Goal: Information Seeking & Learning: Check status

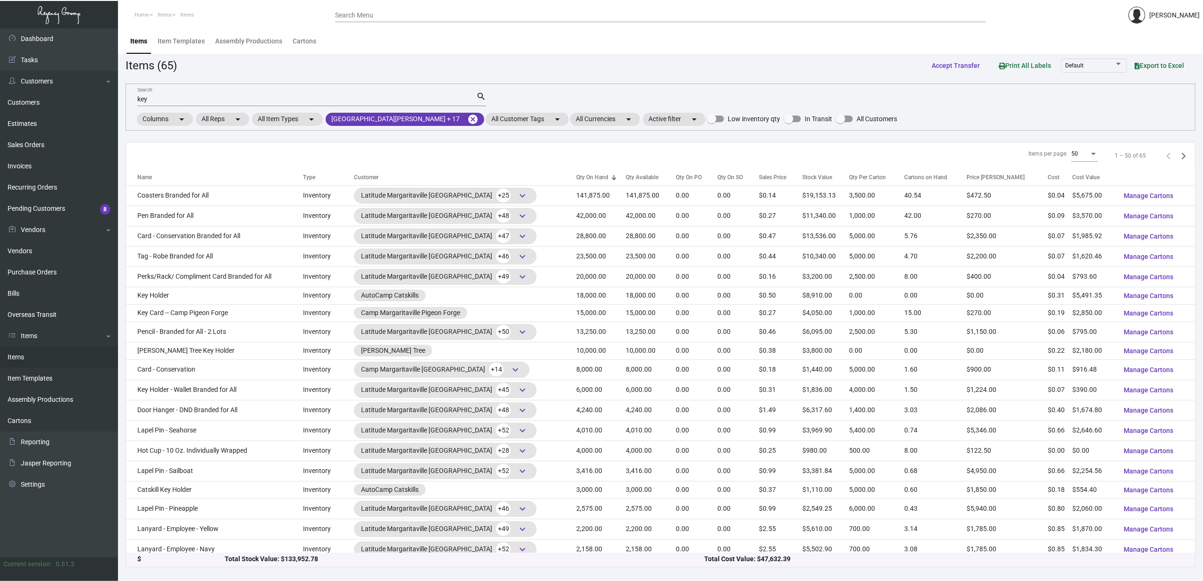
drag, startPoint x: 0, startPoint y: 0, endPoint x: 327, endPoint y: 75, distance: 335.3
click at [327, 75] on app-items "Items (65) Accept Transfer Print All Labels Default Export to Excel key Search …" at bounding box center [659, 312] width 1069 height 511
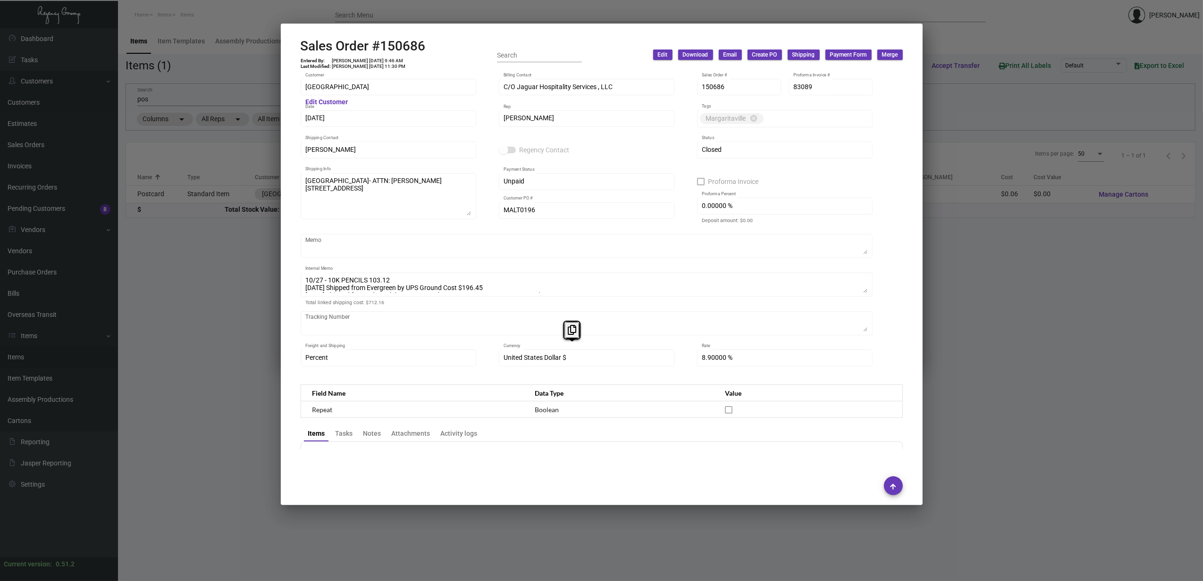
scroll to position [4214, 0]
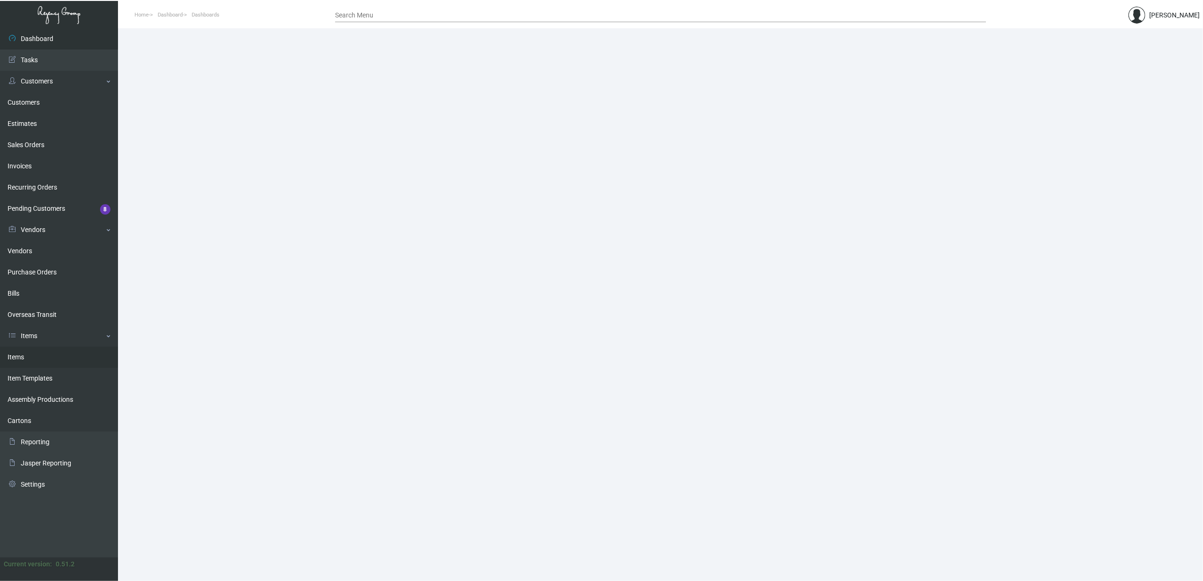
click at [42, 356] on link "Items" at bounding box center [59, 357] width 118 height 21
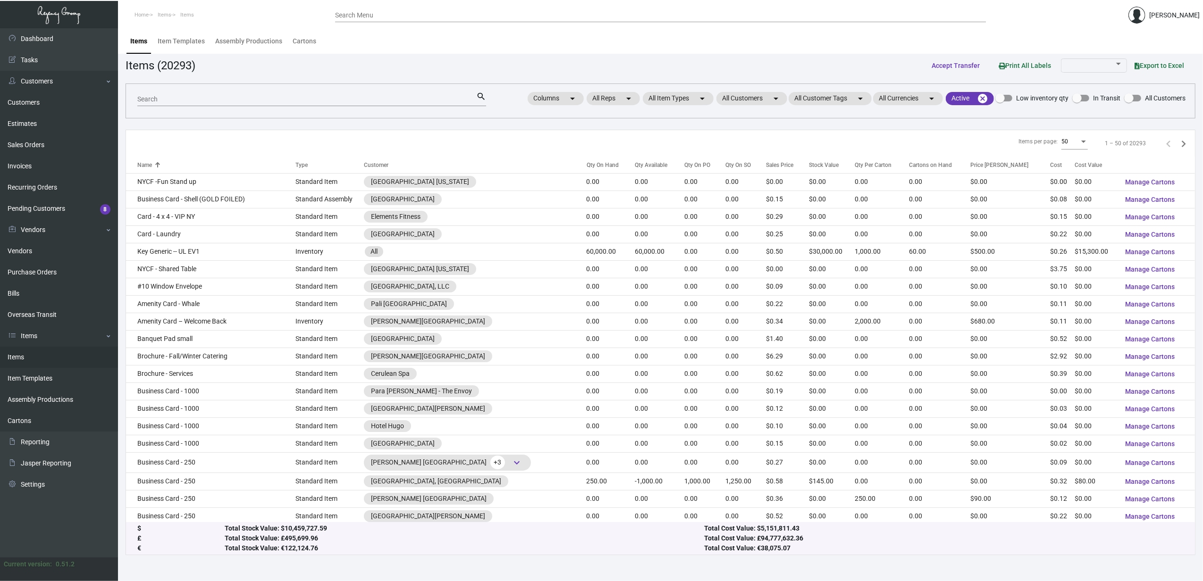
click at [246, 100] on input "Search" at bounding box center [306, 100] width 339 height 8
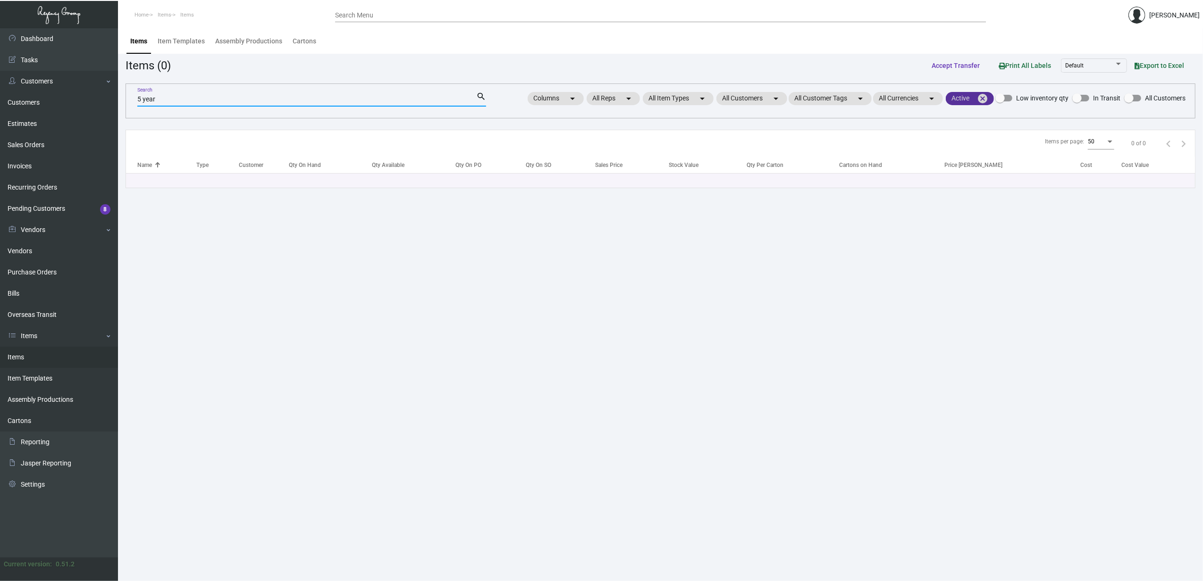
click at [664, 96] on mat-icon "cancel" at bounding box center [982, 98] width 11 height 11
click at [142, 102] on input "5 year" at bounding box center [306, 100] width 339 height 8
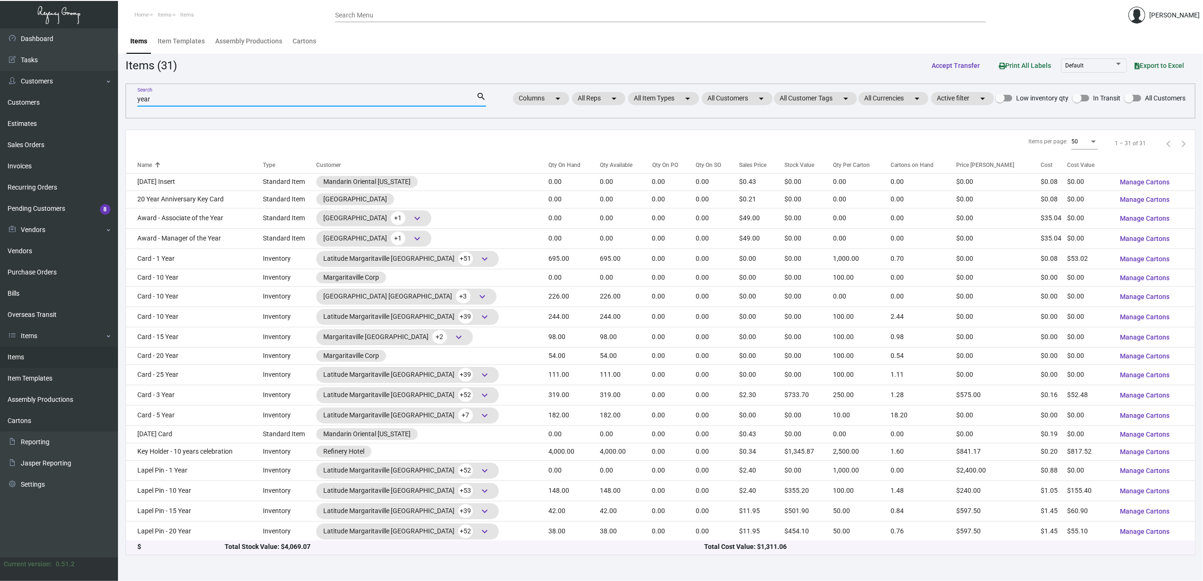
type input "year"
click at [548, 167] on div "Qty On Hand" at bounding box center [564, 165] width 32 height 8
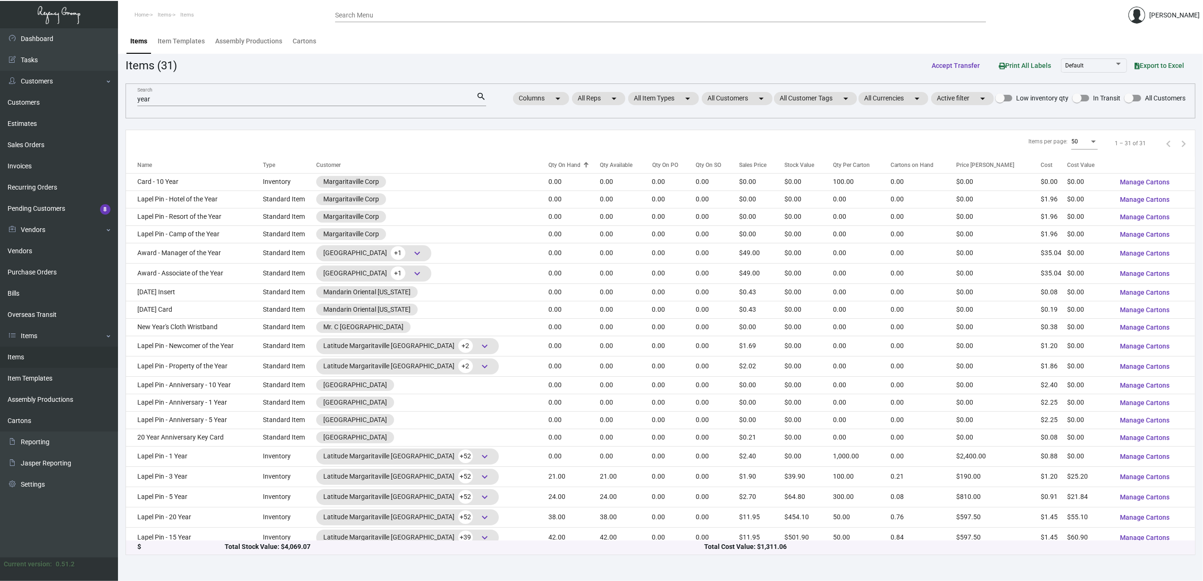
click at [548, 167] on div "Qty On Hand" at bounding box center [564, 165] width 32 height 8
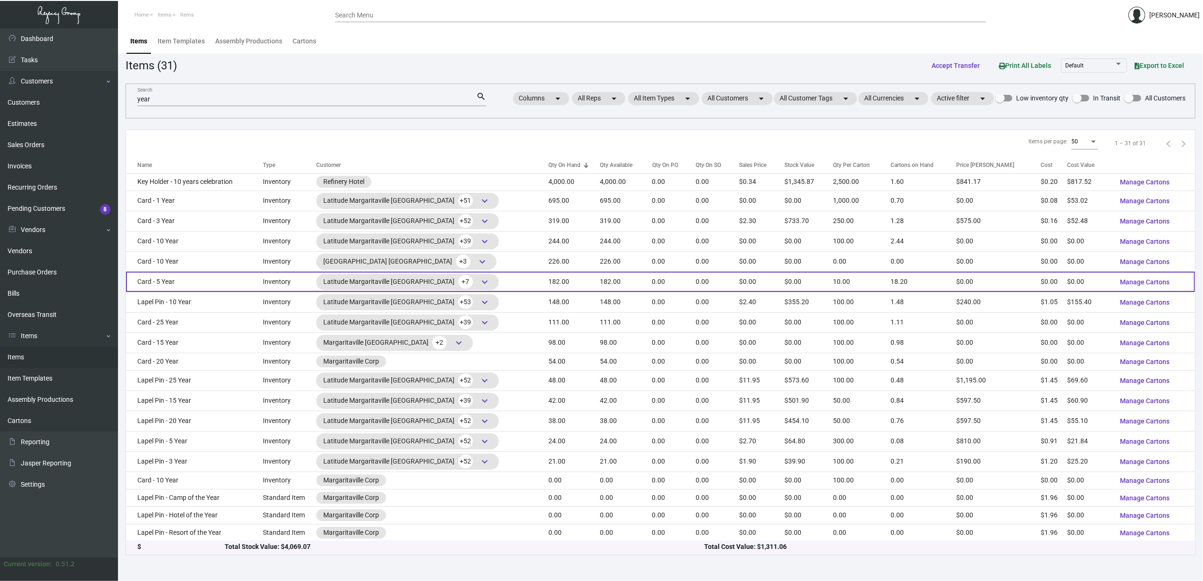
click at [188, 285] on td "Card - 5 Year" at bounding box center [194, 282] width 137 height 20
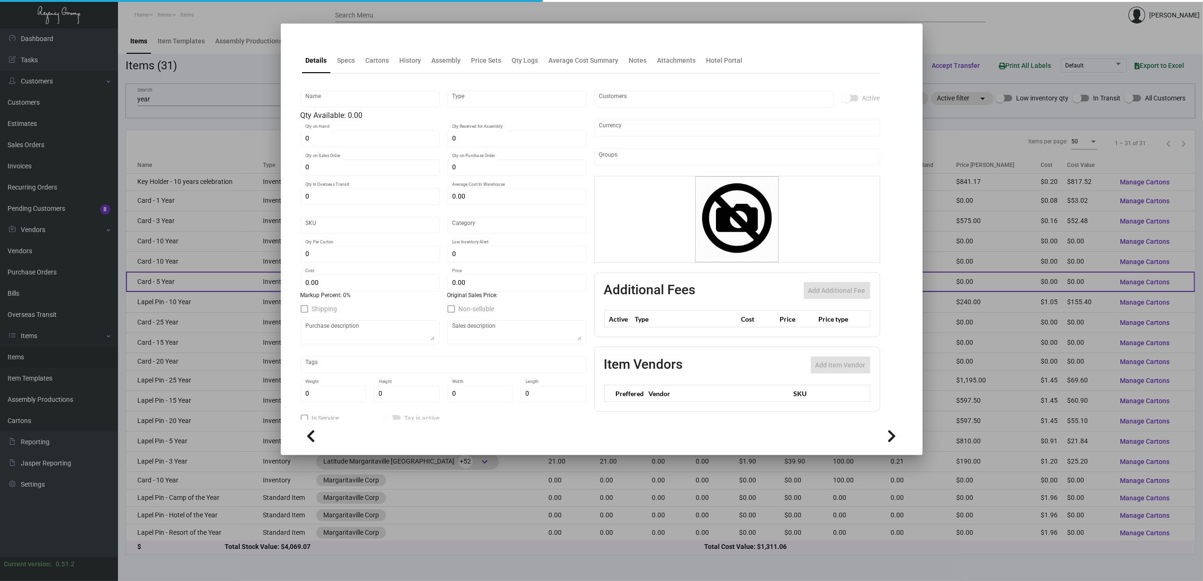
type input "Card - 5 Year"
type input "Inventory"
type input "182"
type input "$ 0.00"
type input "Inventory"
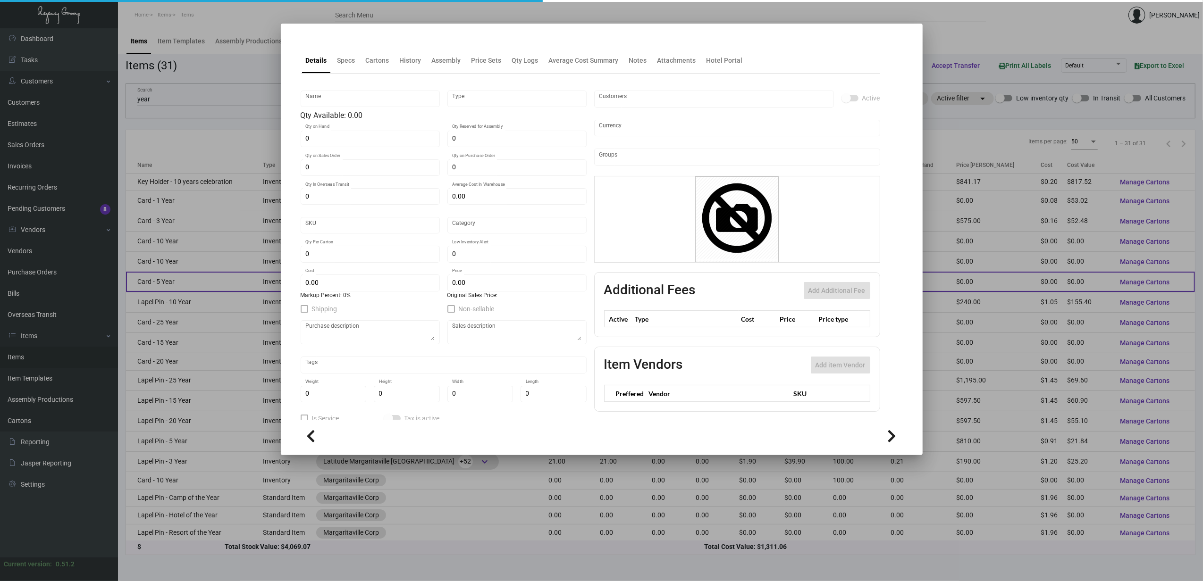
type input "10"
type input "$ 0.00"
checkbox input "true"
type input "United States Dollar $"
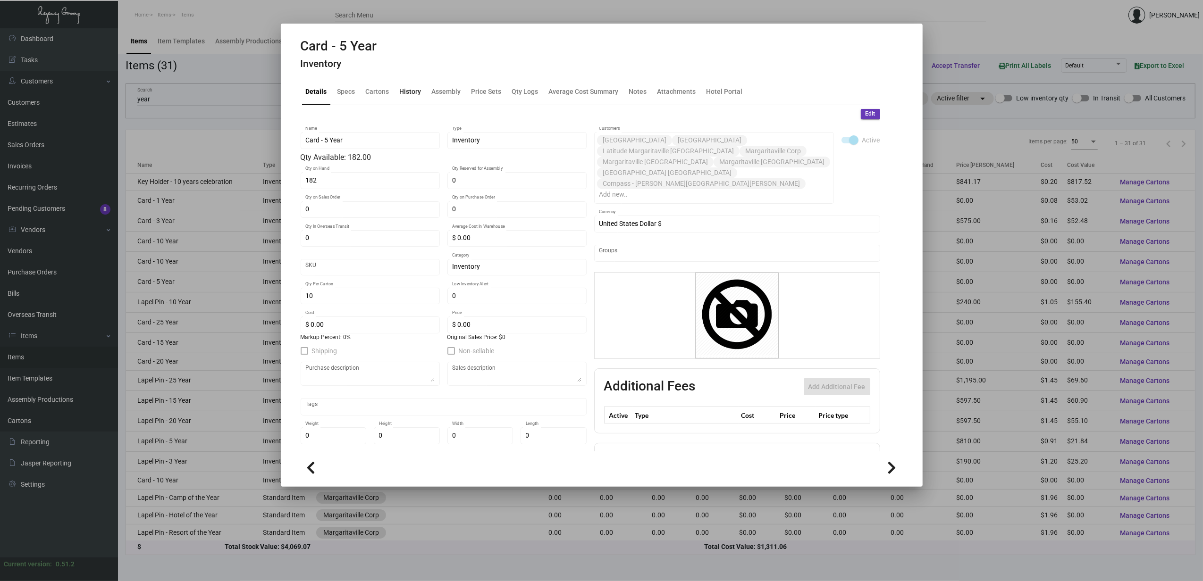
click at [407, 94] on div "History" at bounding box center [411, 92] width 22 height 10
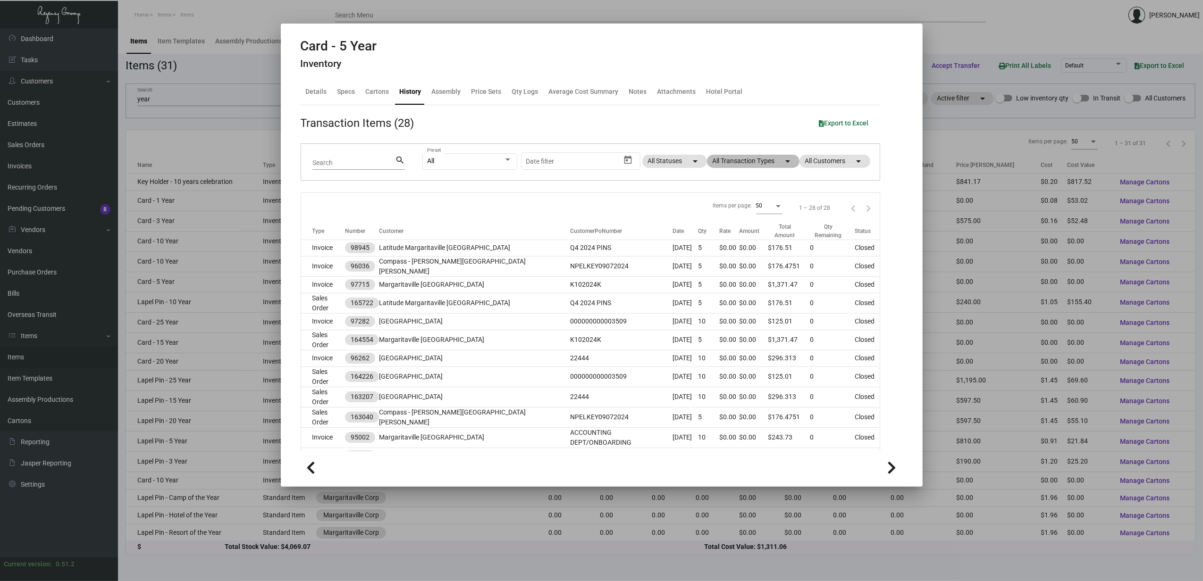
click at [664, 159] on mat-chip "All Transaction Types arrow_drop_down" at bounding box center [753, 161] width 92 height 13
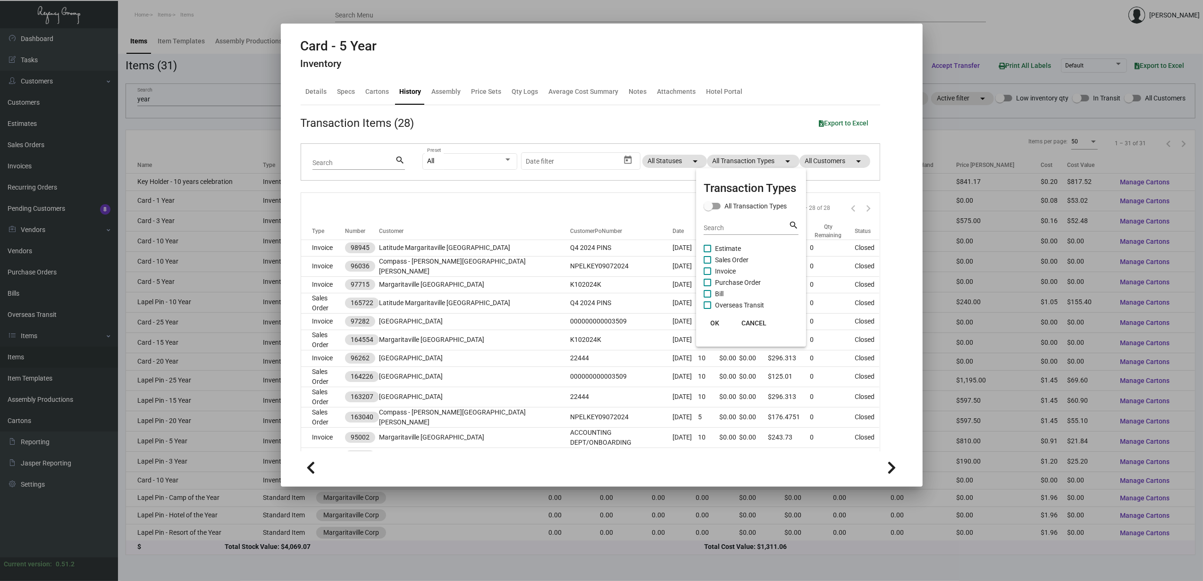
click at [664, 284] on span "Purchase Order" at bounding box center [738, 282] width 46 height 11
click at [664, 286] on input "Purchase Order" at bounding box center [707, 286] width 0 height 0
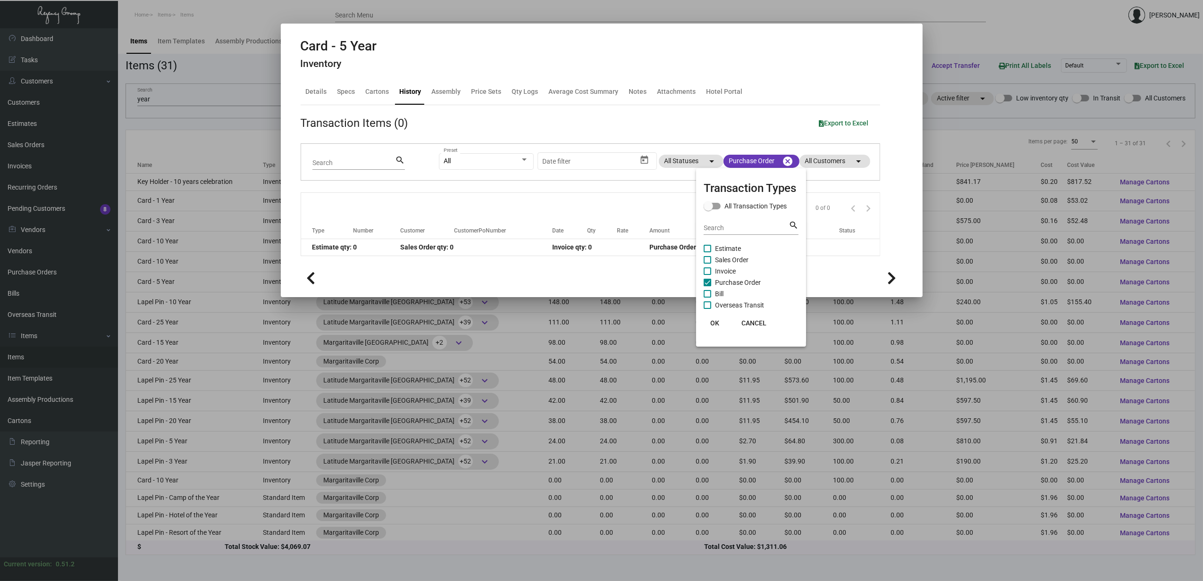
click at [664, 285] on span at bounding box center [707, 283] width 8 height 8
click at [664, 286] on input "Purchase Order" at bounding box center [707, 286] width 0 height 0
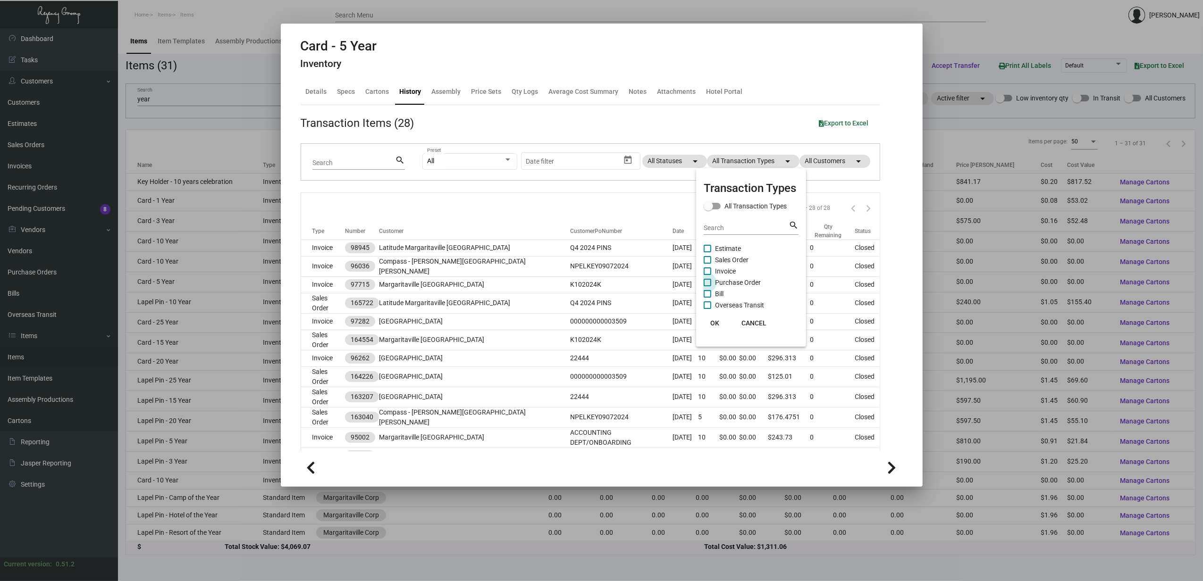
click at [664, 284] on span at bounding box center [707, 283] width 8 height 8
click at [664, 286] on input "Purchase Order" at bounding box center [707, 286] width 0 height 0
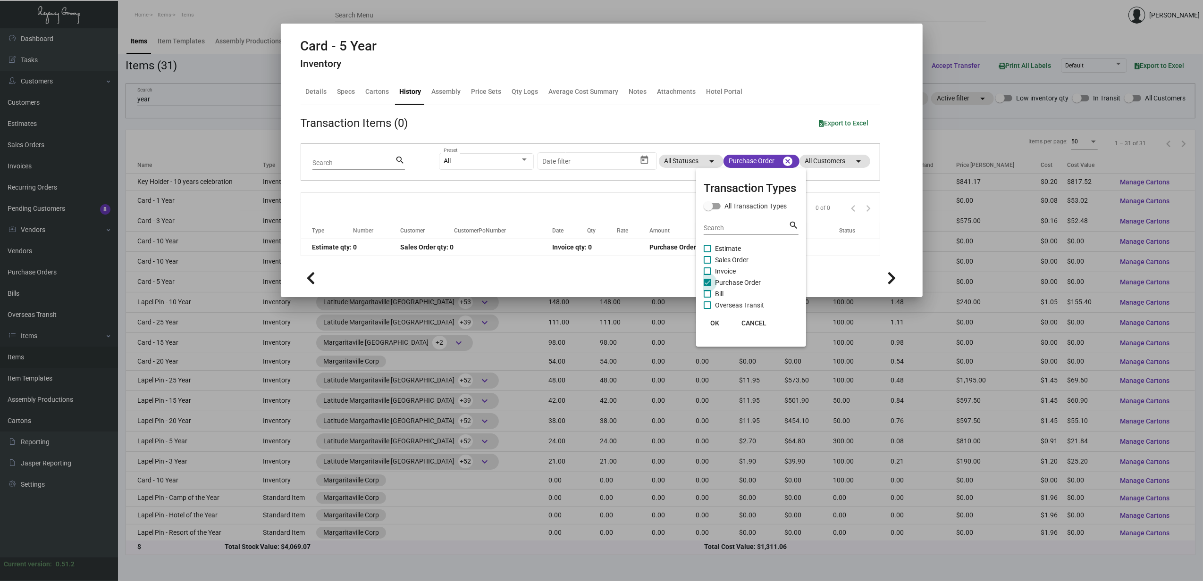
click at [664, 284] on span at bounding box center [707, 283] width 8 height 8
click at [664, 286] on input "Purchase Order" at bounding box center [707, 286] width 0 height 0
checkbox input "false"
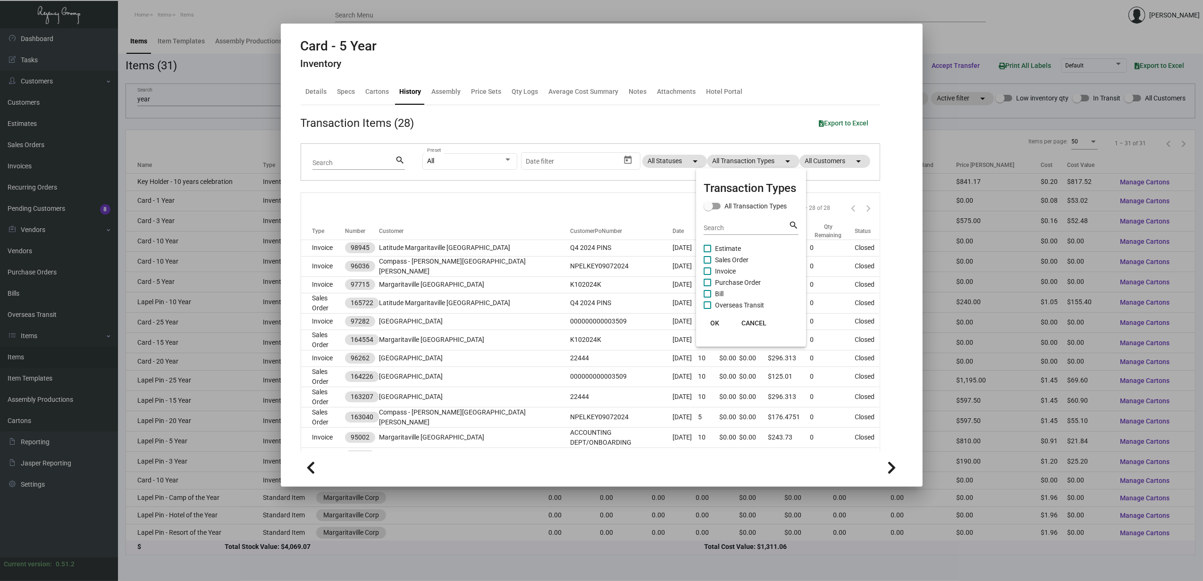
click at [664, 204] on span at bounding box center [711, 206] width 17 height 7
click at [664, 209] on input "All Transaction Types" at bounding box center [708, 209] width 0 height 0
checkbox input "true"
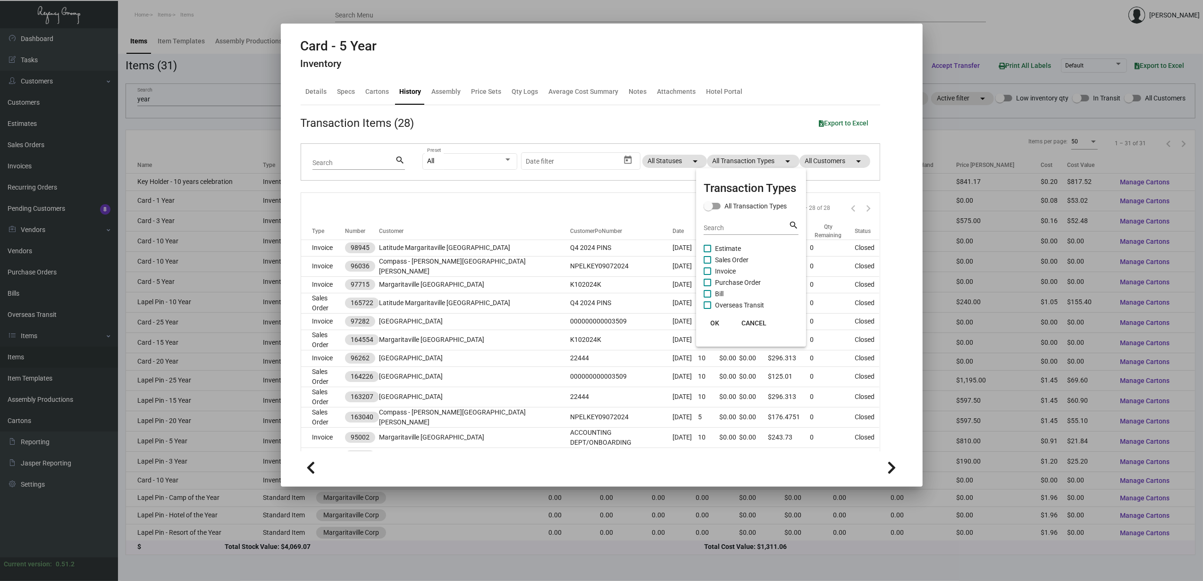
checkbox input "true"
click at [664, 204] on span at bounding box center [715, 205] width 9 height 9
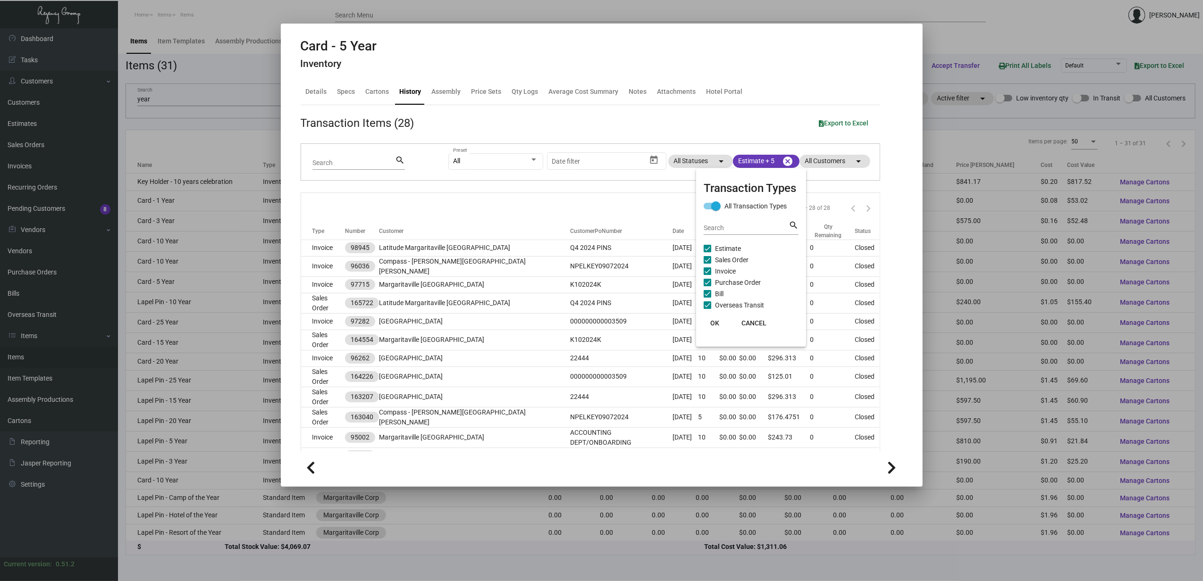
click at [664, 209] on input "All Transaction Types" at bounding box center [708, 209] width 0 height 0
checkbox input "false"
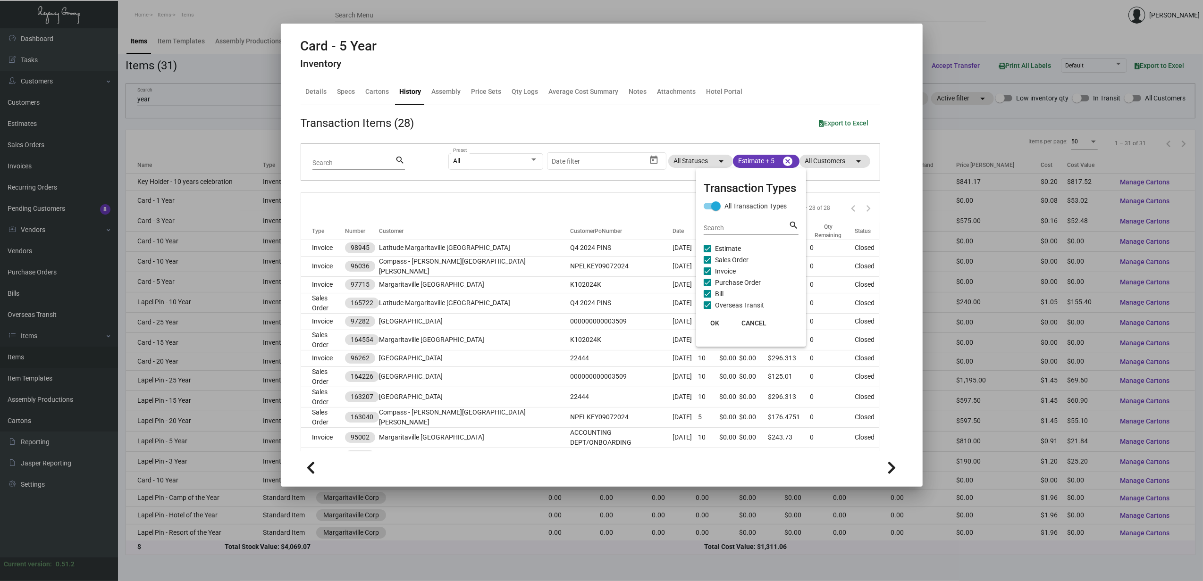
checkbox input "false"
click at [664, 248] on label "Estimate" at bounding box center [721, 248] width 37 height 11
click at [664, 252] on input "Estimate" at bounding box center [707, 252] width 0 height 0
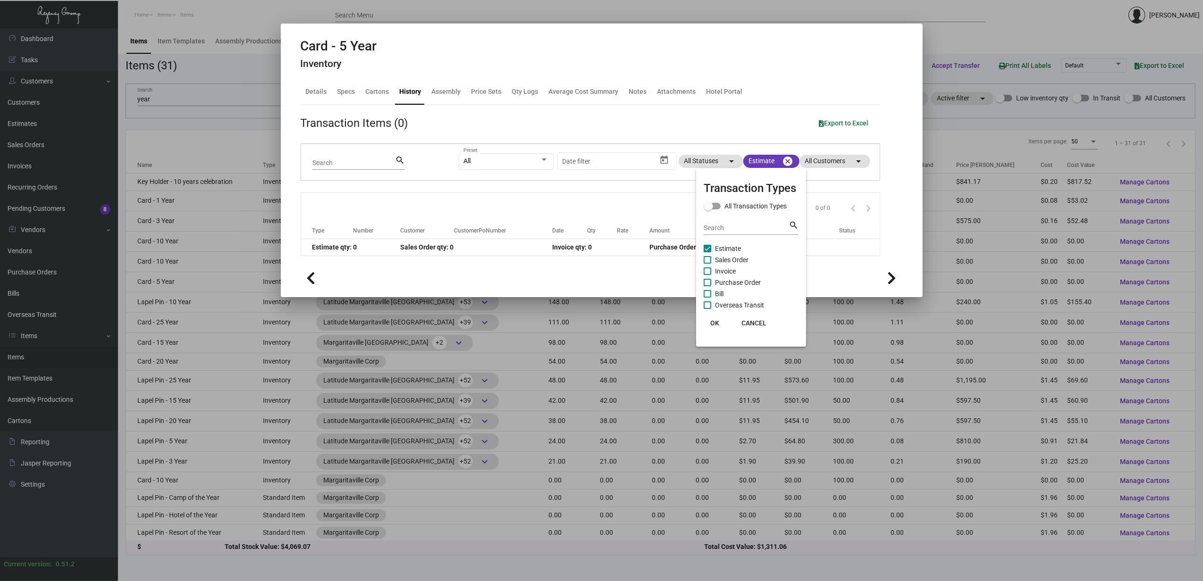
click at [664, 248] on label "Estimate" at bounding box center [721, 248] width 37 height 11
click at [664, 252] on input "Estimate" at bounding box center [707, 252] width 0 height 0
checkbox input "false"
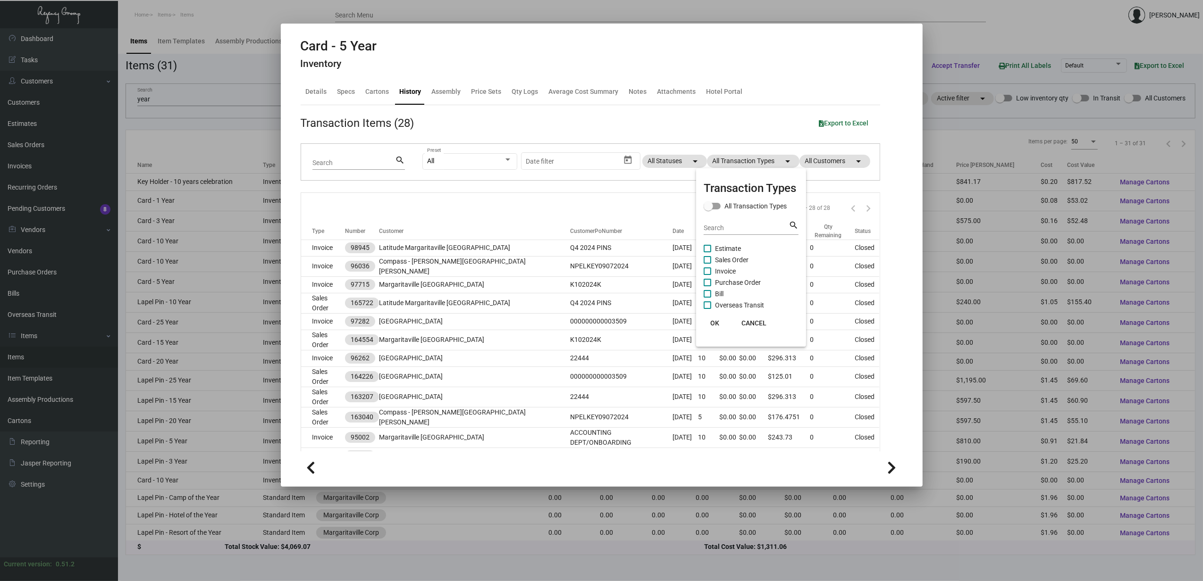
click at [664, 259] on span "Sales Order" at bounding box center [731, 259] width 33 height 11
click at [664, 264] on input "Sales Order" at bounding box center [707, 264] width 0 height 0
checkbox input "true"
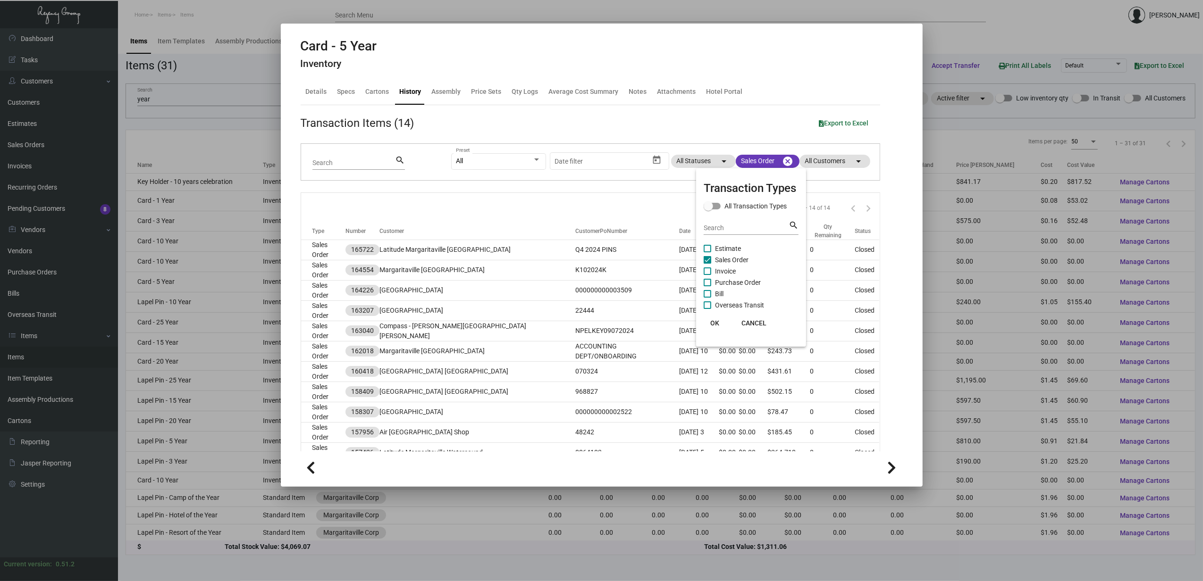
click at [330, 251] on div at bounding box center [601, 290] width 1203 height 581
click at [330, 251] on td "Sales Order" at bounding box center [323, 250] width 45 height 20
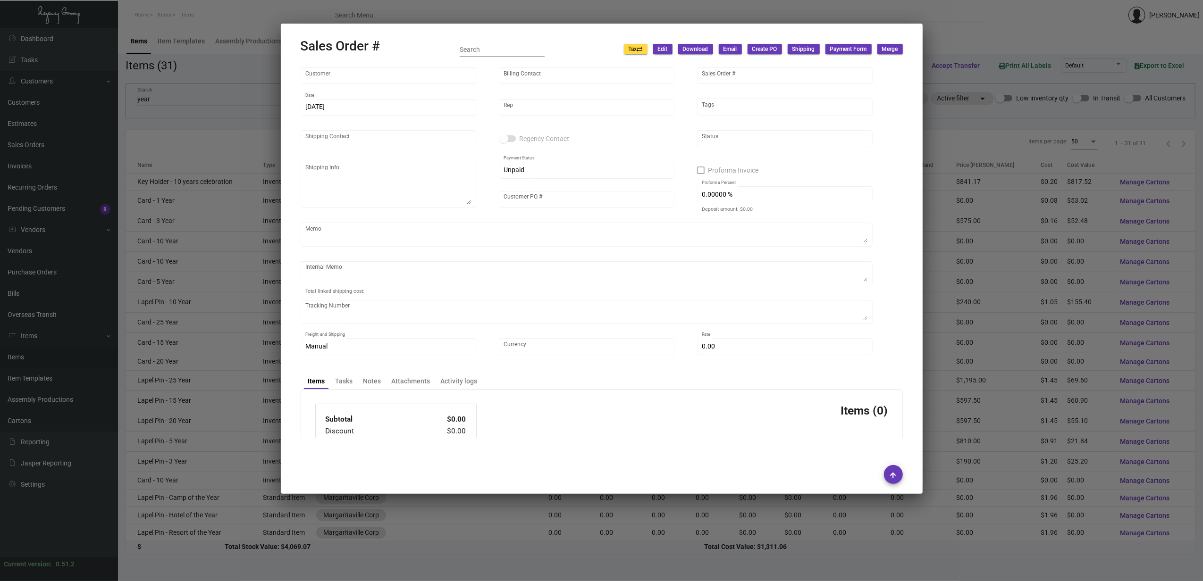
type input "Latitude Margaritaville Hilton Head"
type input "Mary Ward"
type input "165722"
type input "11/20/2024"
type input "[PERSON_NAME]"
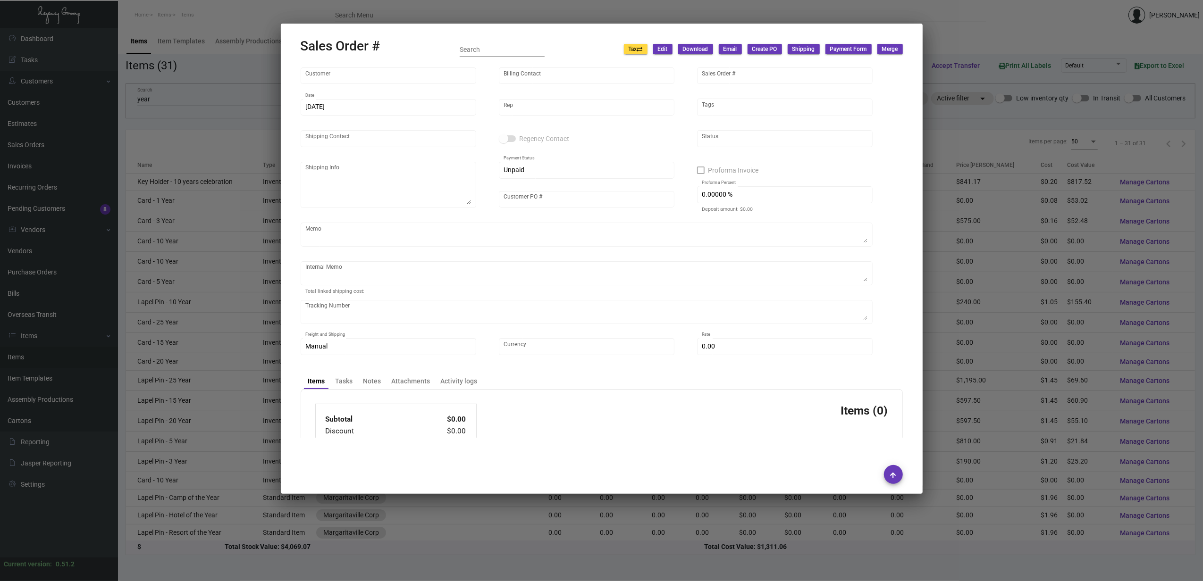
type input "Josh Fritz"
type textarea "Latitude Margaritaville Hilton Head - Josh Fritz 3273 Latitude Blvd. Hardeevill…"
type input "Q4 2024 PINS"
type textarea "Order Comments: Q4 2024 pins 8.35"
type input "United States Dollar $"
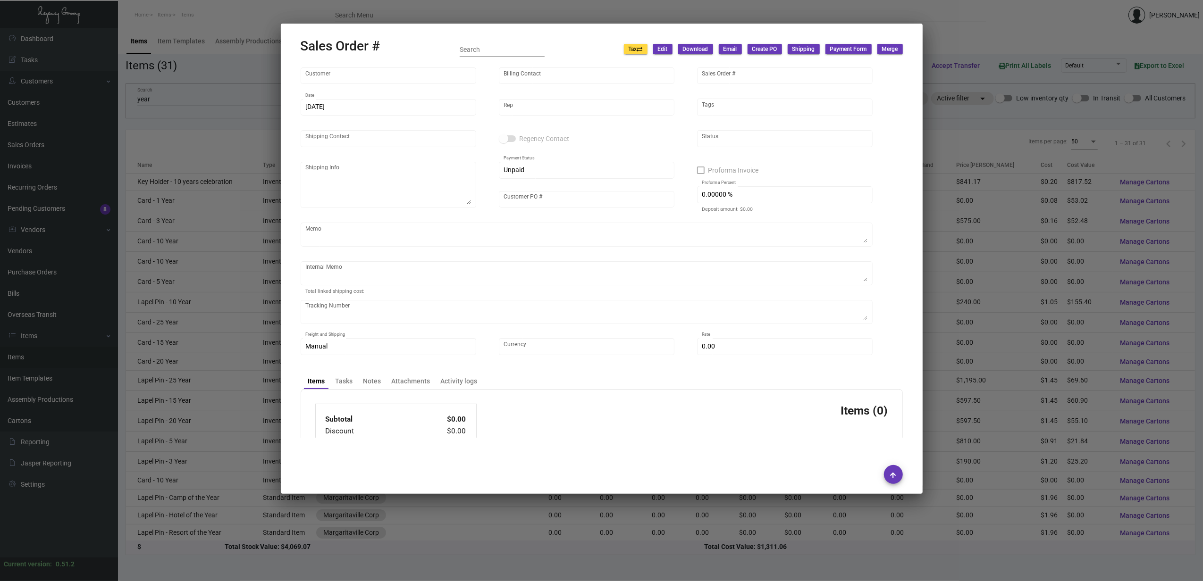
type input "$ 34.21"
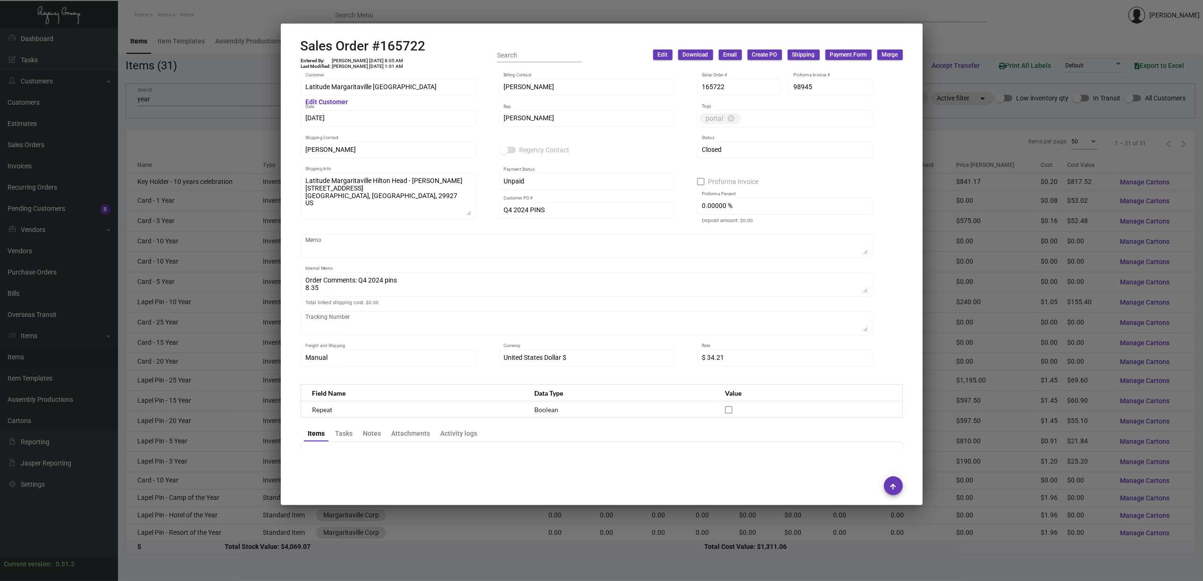
click at [636, 14] on div at bounding box center [601, 290] width 1203 height 581
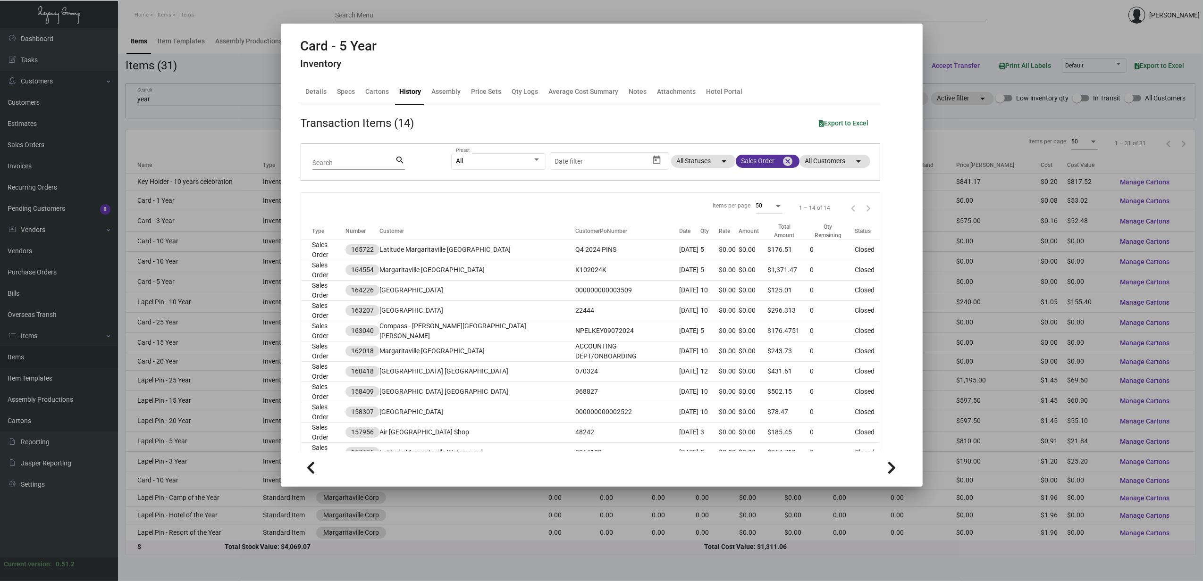
click at [664, 161] on mat-icon "cancel" at bounding box center [787, 161] width 11 height 11
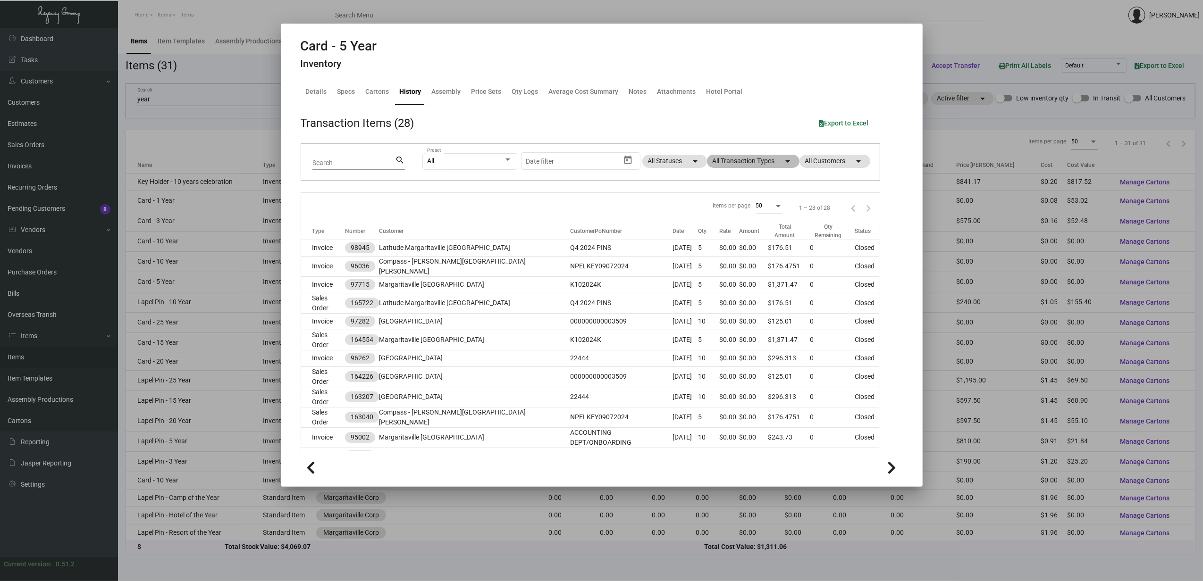
click at [664, 159] on mat-chip "All Transaction Types arrow_drop_down" at bounding box center [753, 161] width 92 height 13
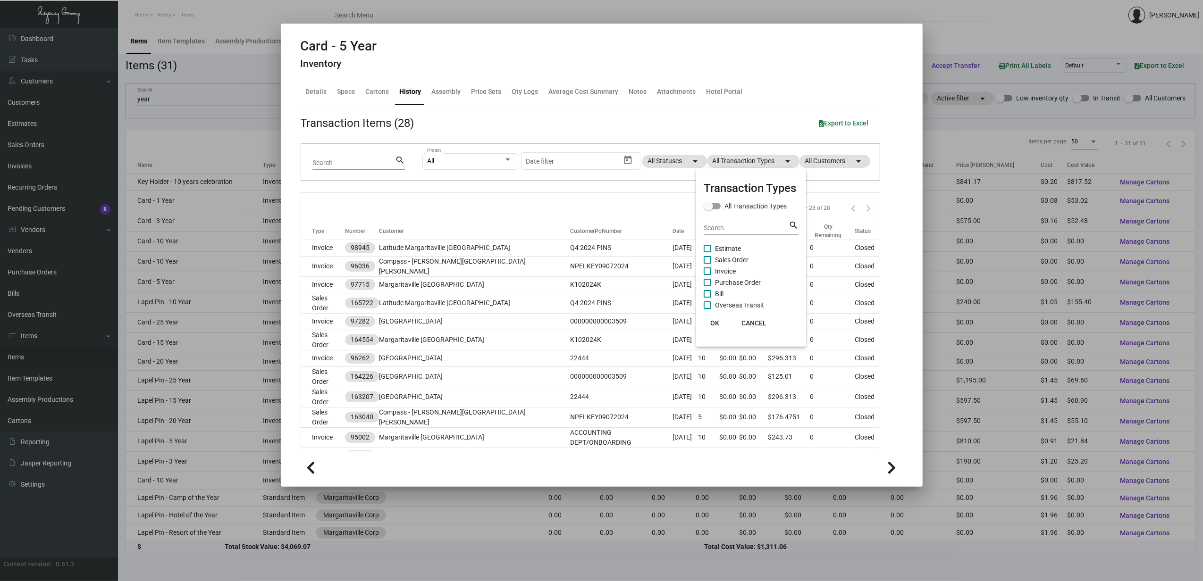
click at [664, 281] on span "Purchase Order" at bounding box center [738, 282] width 46 height 11
click at [664, 286] on input "Purchase Order" at bounding box center [707, 286] width 0 height 0
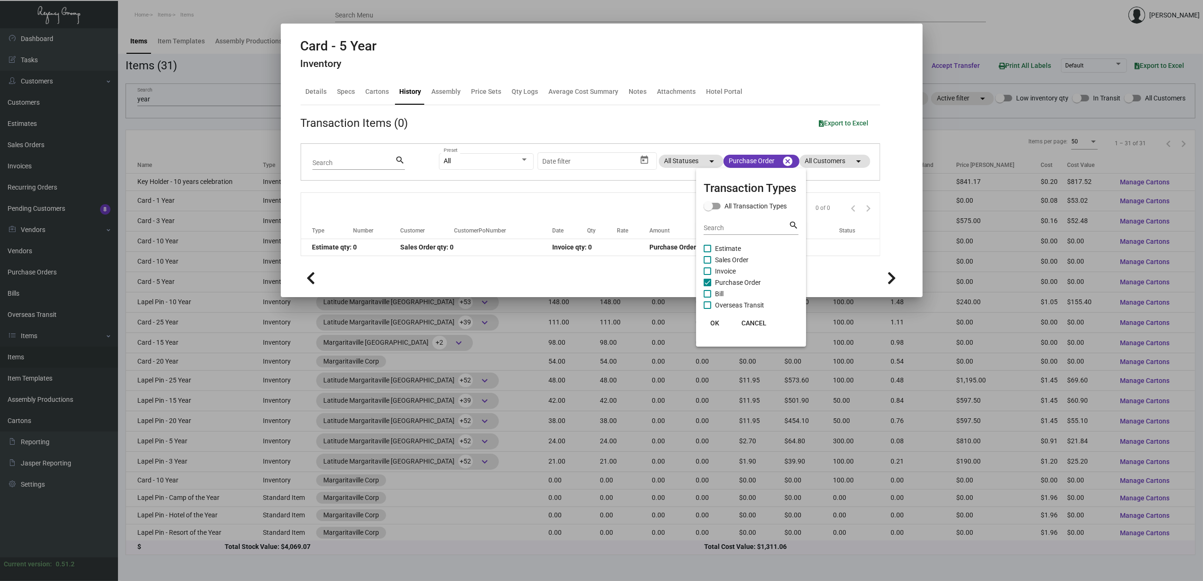
click at [664, 281] on span "Purchase Order" at bounding box center [738, 282] width 46 height 11
click at [664, 286] on input "Purchase Order" at bounding box center [707, 286] width 0 height 0
checkbox input "false"
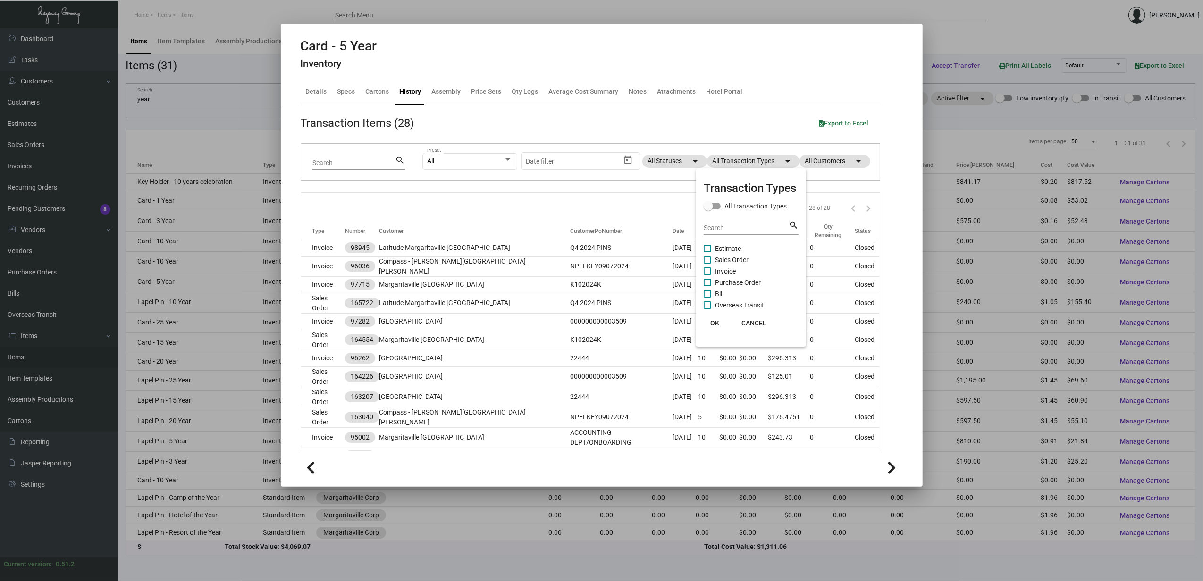
click at [664, 274] on span "Invoice" at bounding box center [725, 271] width 21 height 11
click at [664, 275] on input "Invoice" at bounding box center [707, 275] width 0 height 0
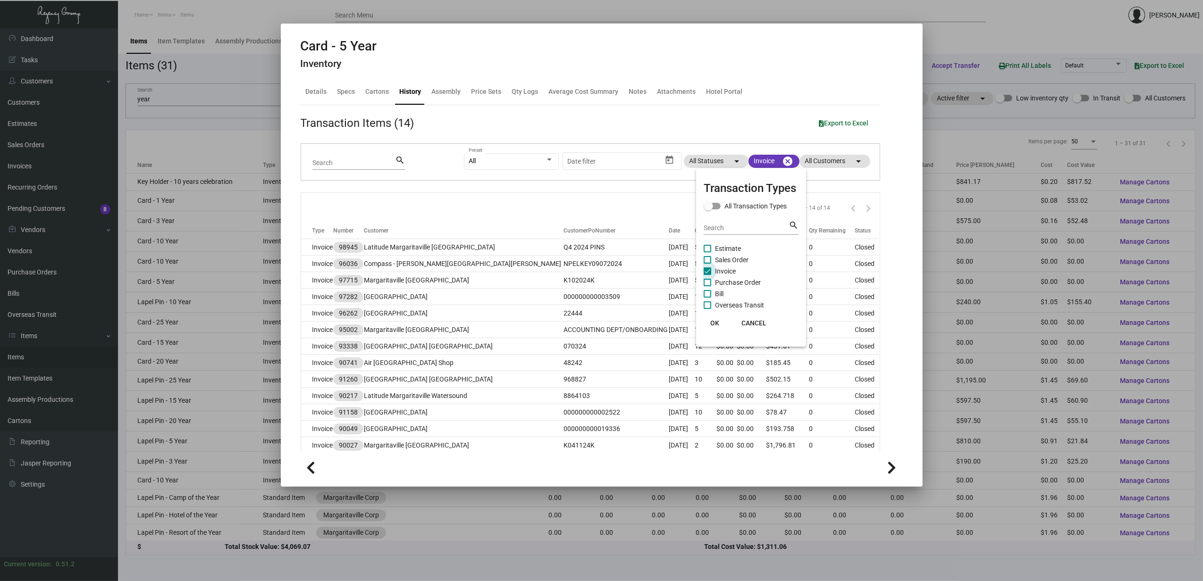
click at [664, 274] on span "Invoice" at bounding box center [725, 271] width 21 height 11
click at [664, 275] on input "Invoice" at bounding box center [707, 275] width 0 height 0
checkbox input "false"
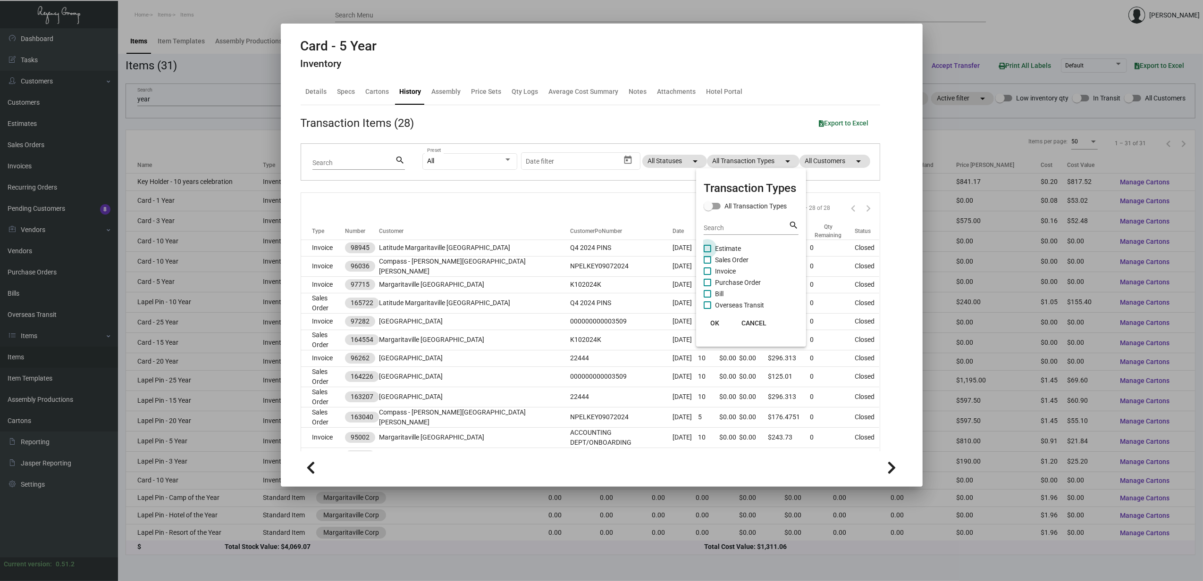
click at [664, 246] on span "Estimate" at bounding box center [728, 248] width 26 height 11
click at [664, 252] on input "Estimate" at bounding box center [707, 252] width 0 height 0
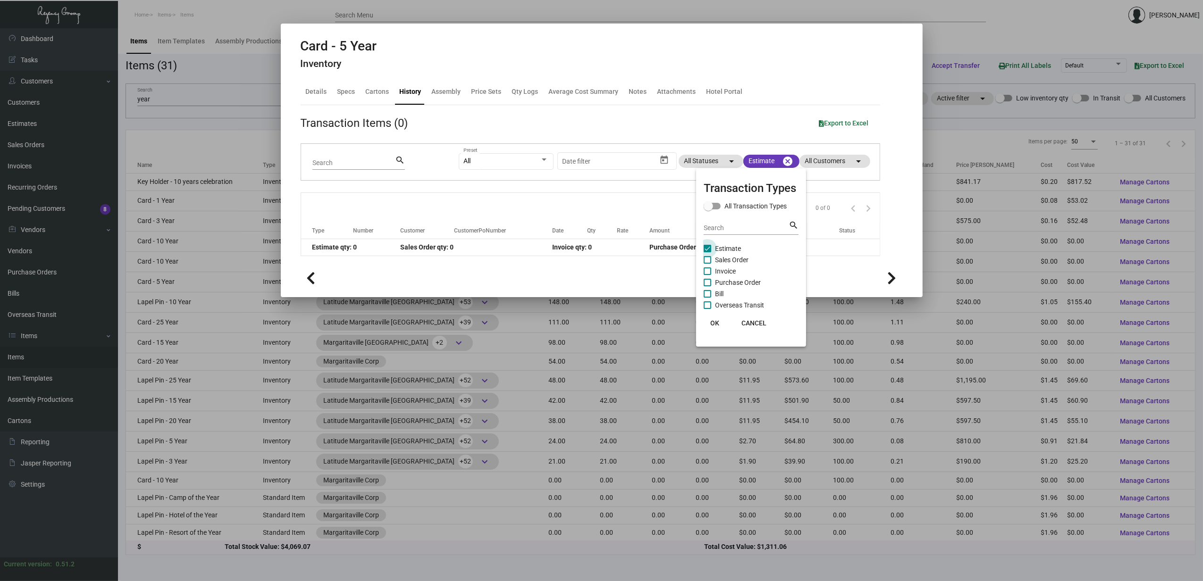
click at [664, 246] on span "Estimate" at bounding box center [728, 248] width 26 height 11
click at [664, 252] on input "Estimate" at bounding box center [707, 252] width 0 height 0
checkbox input "false"
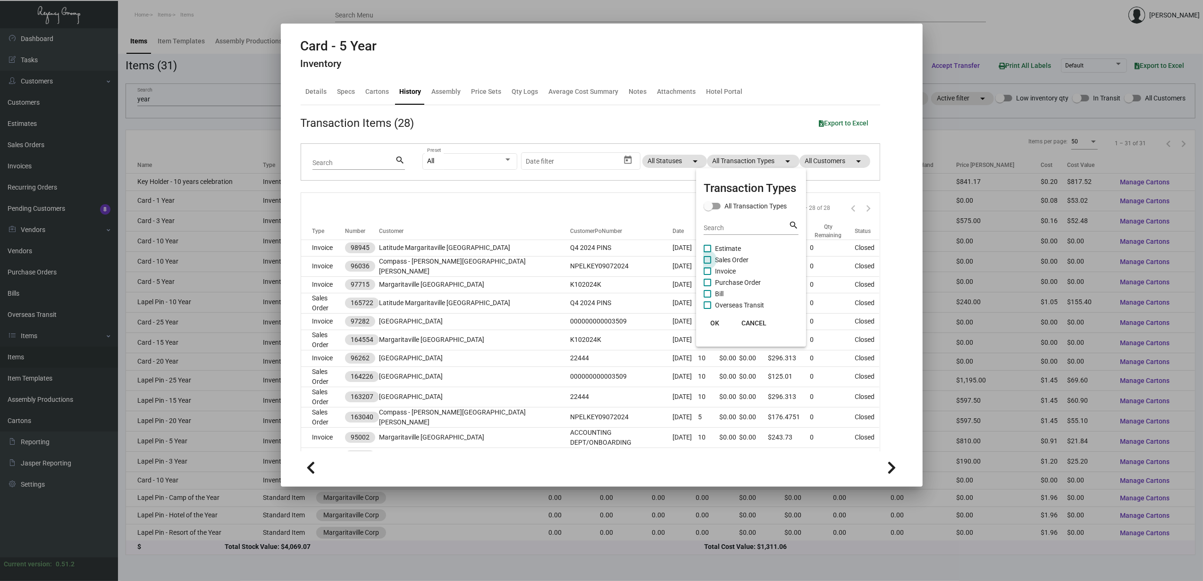
click at [664, 255] on span "Sales Order" at bounding box center [731, 259] width 33 height 11
click at [664, 264] on input "Sales Order" at bounding box center [707, 264] width 0 height 0
checkbox input "true"
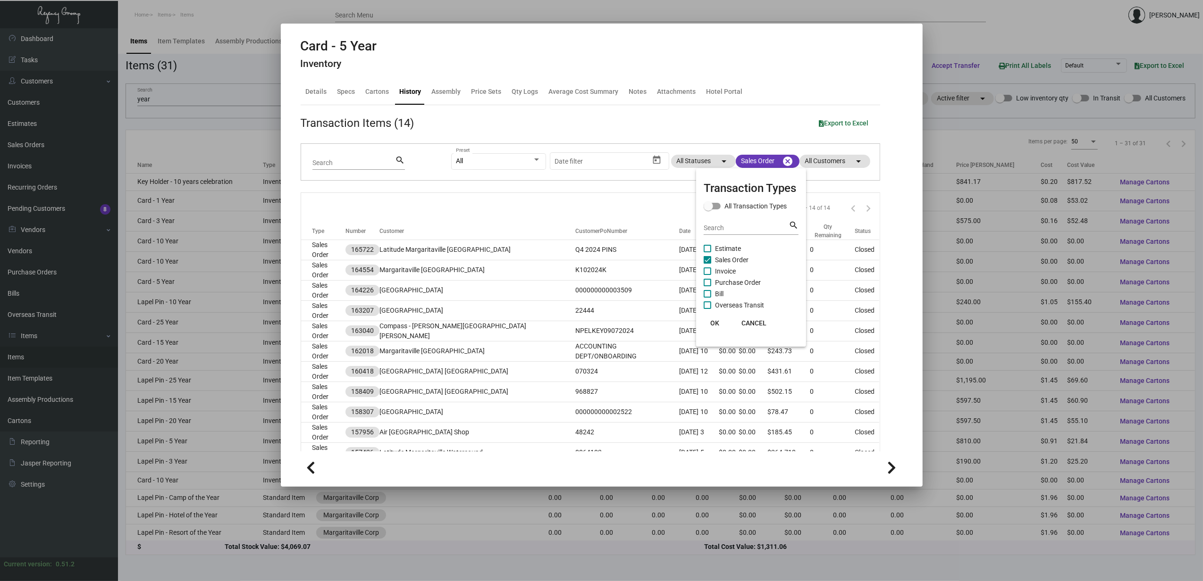
click at [427, 248] on div at bounding box center [601, 290] width 1203 height 581
click at [427, 248] on td "Latitude Margaritaville Hilton Head" at bounding box center [477, 250] width 196 height 20
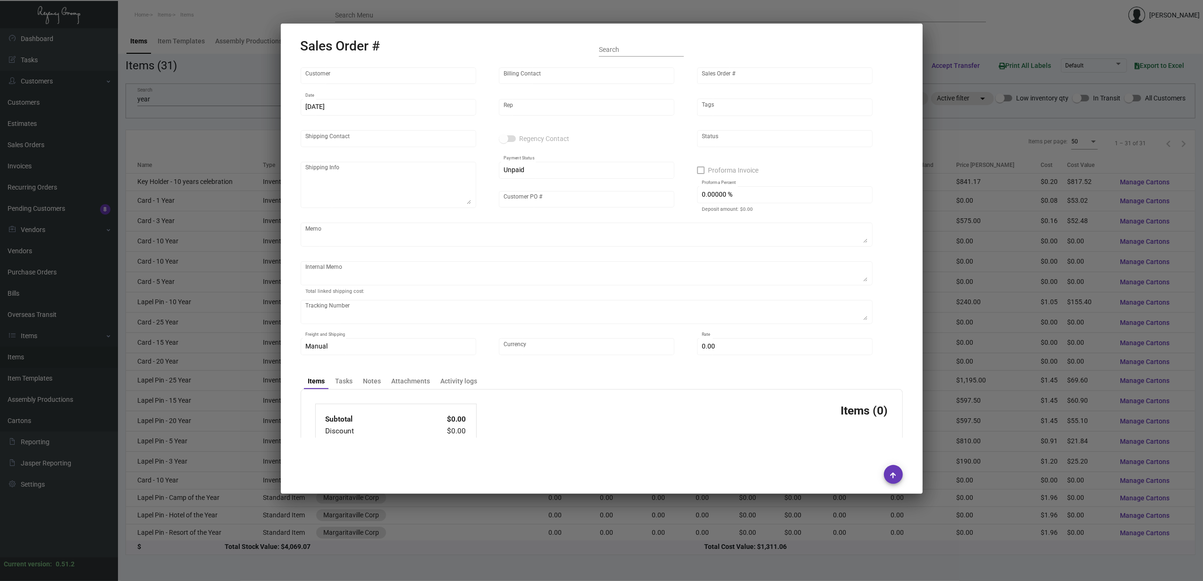
type input "Latitude Margaritaville Hilton Head"
type input "Mary Ward"
type input "165722"
type input "11/20/2024"
type input "[PERSON_NAME]"
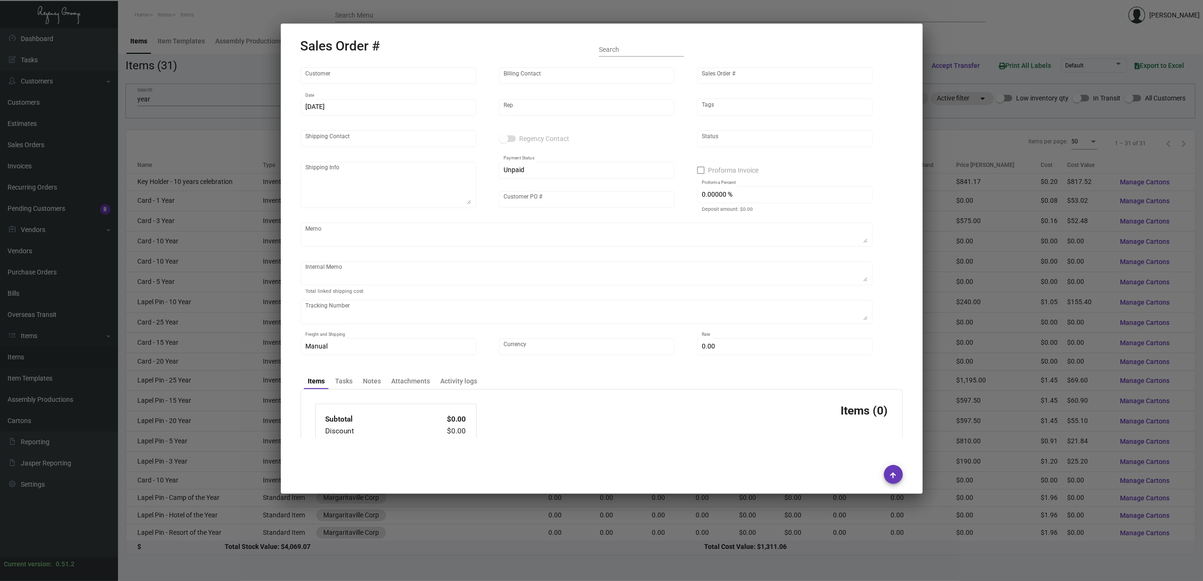
type input "Josh Fritz"
type textarea "Latitude Margaritaville Hilton Head - Josh Fritz 3273 Latitude Blvd. Hardeevill…"
type input "Q4 2024 PINS"
type textarea "Order Comments: Q4 2024 pins 8.35"
type input "United States Dollar $"
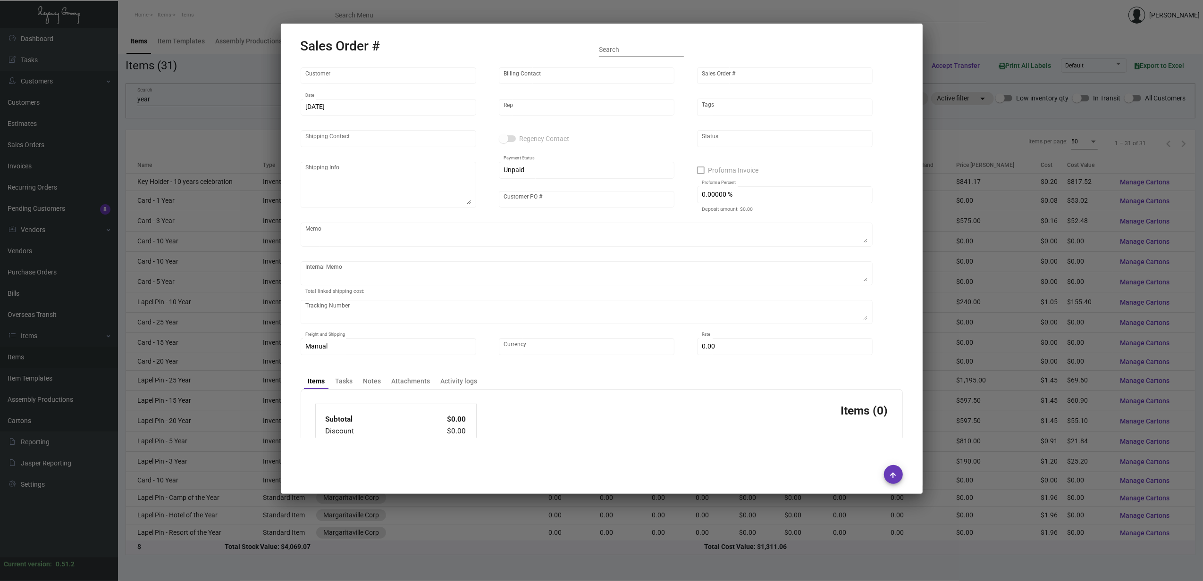
type input "$ 34.21"
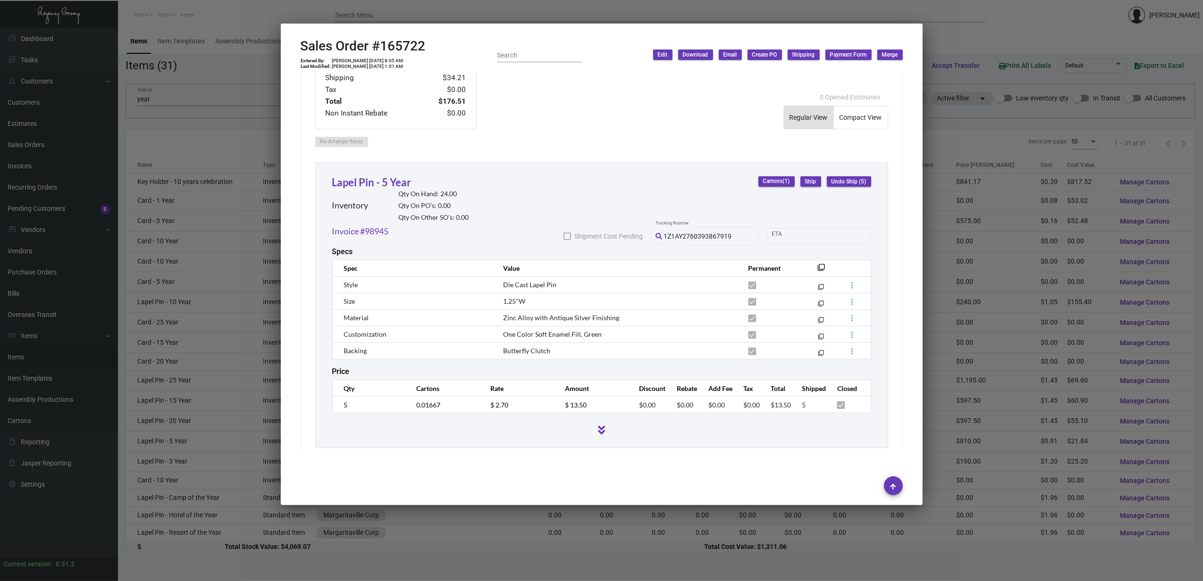
scroll to position [692, 0]
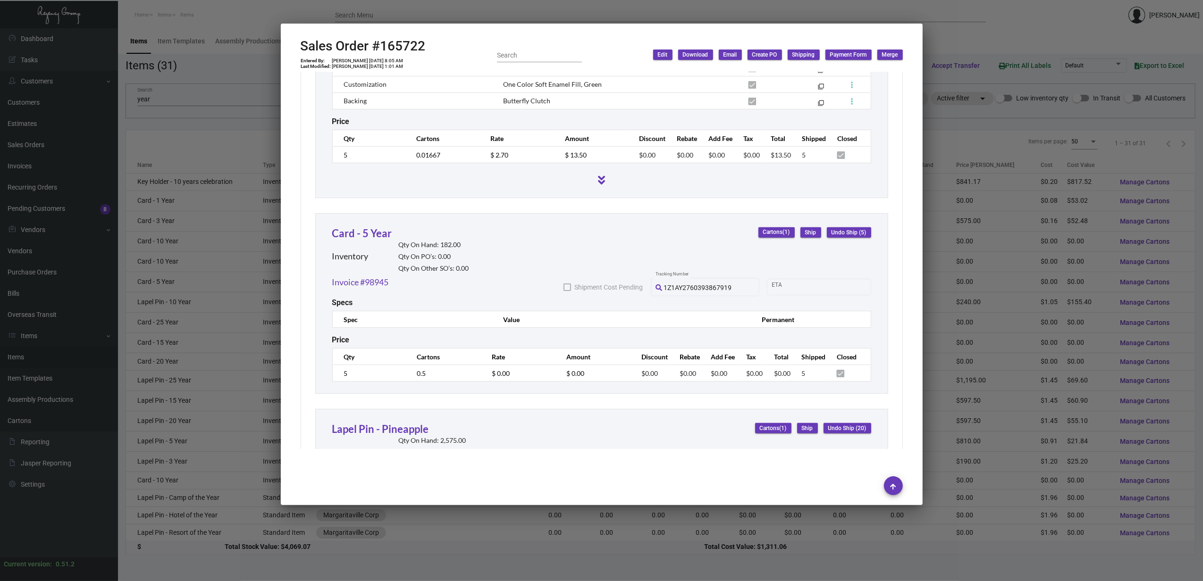
click at [500, 13] on div at bounding box center [601, 290] width 1203 height 581
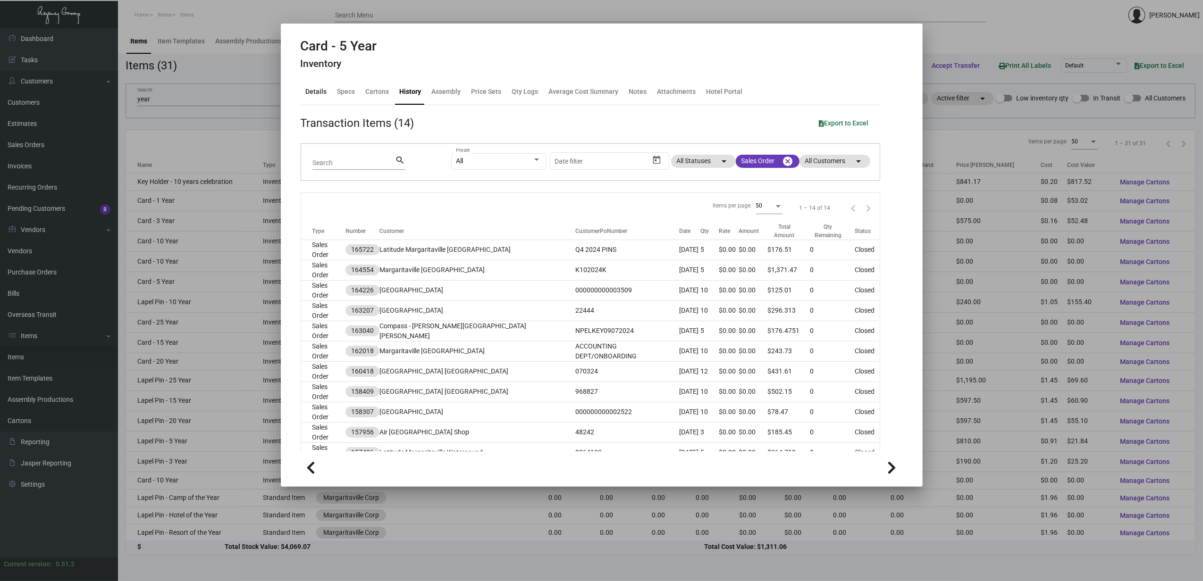
click at [321, 96] on div "Details" at bounding box center [316, 92] width 21 height 10
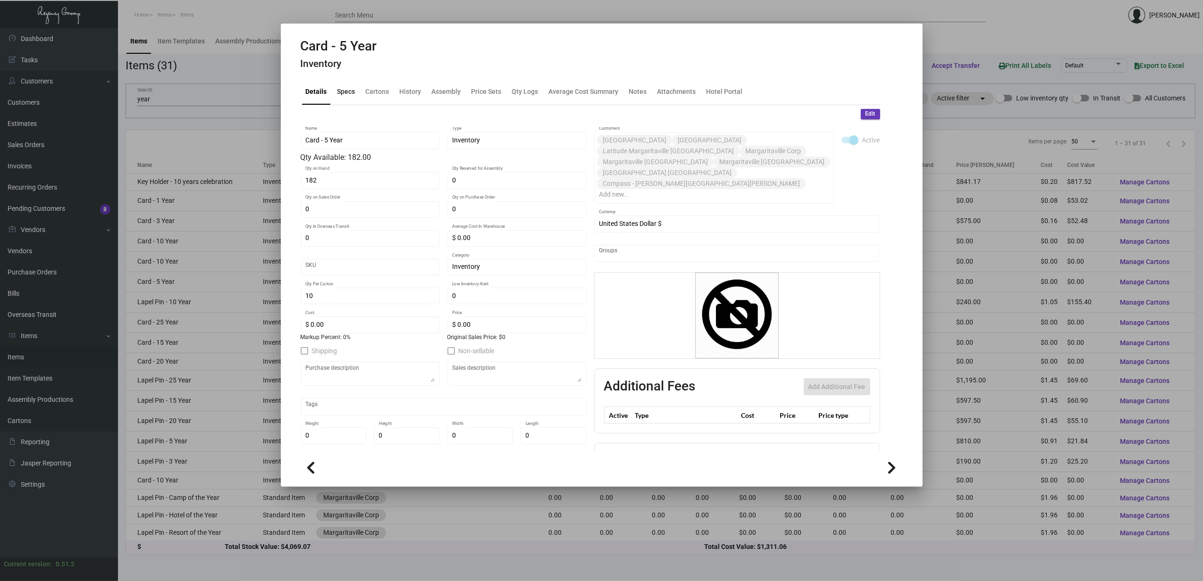
click at [346, 89] on div "Specs" at bounding box center [346, 92] width 18 height 10
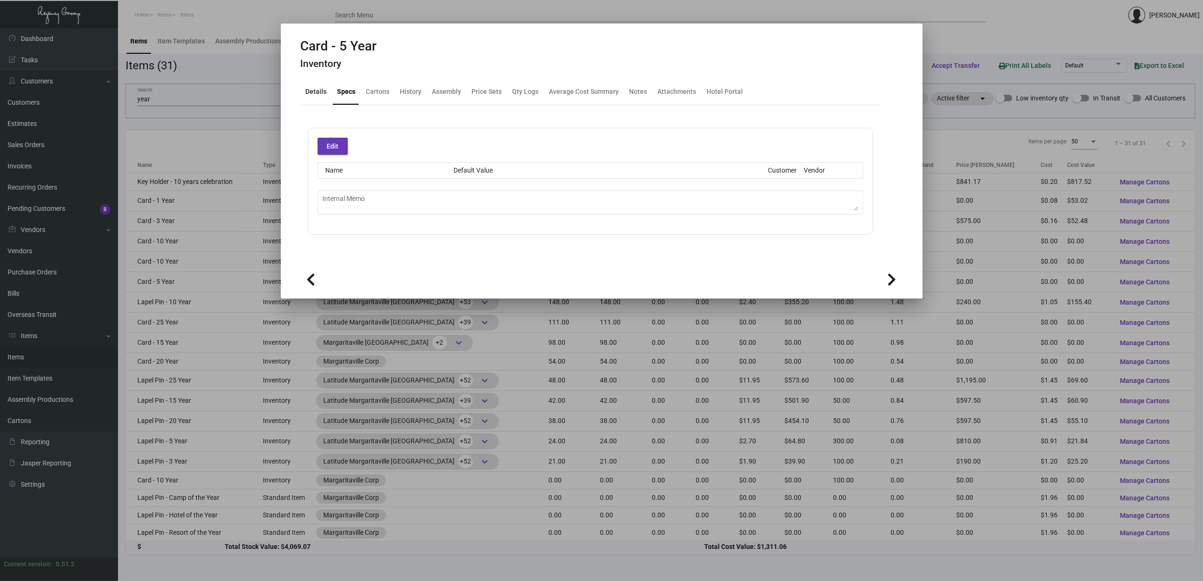
click at [317, 86] on div "Details" at bounding box center [316, 92] width 29 height 23
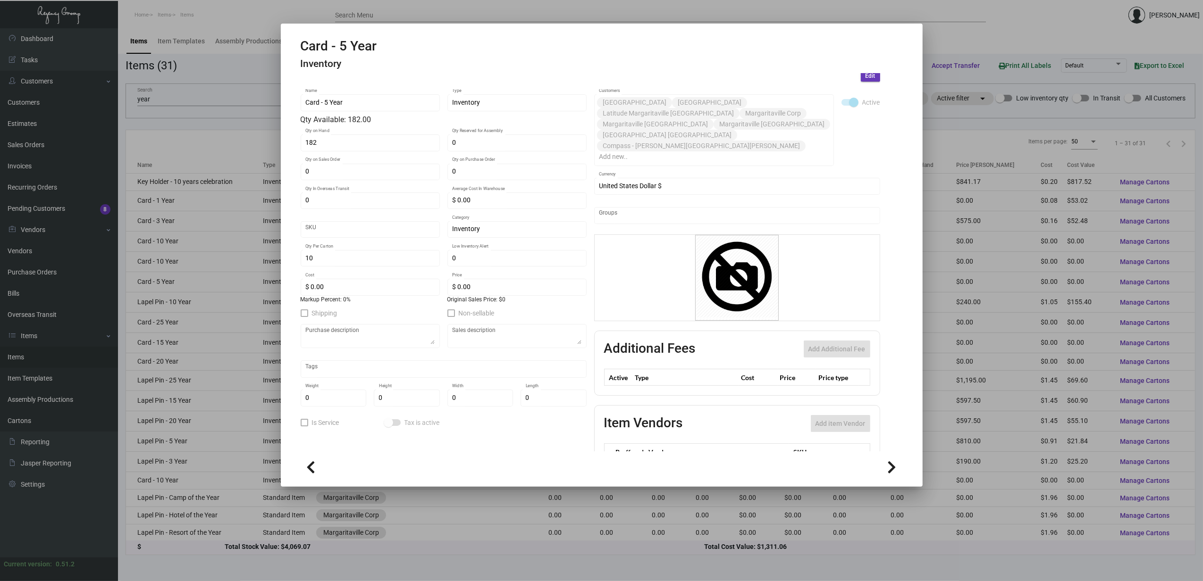
scroll to position [54, 0]
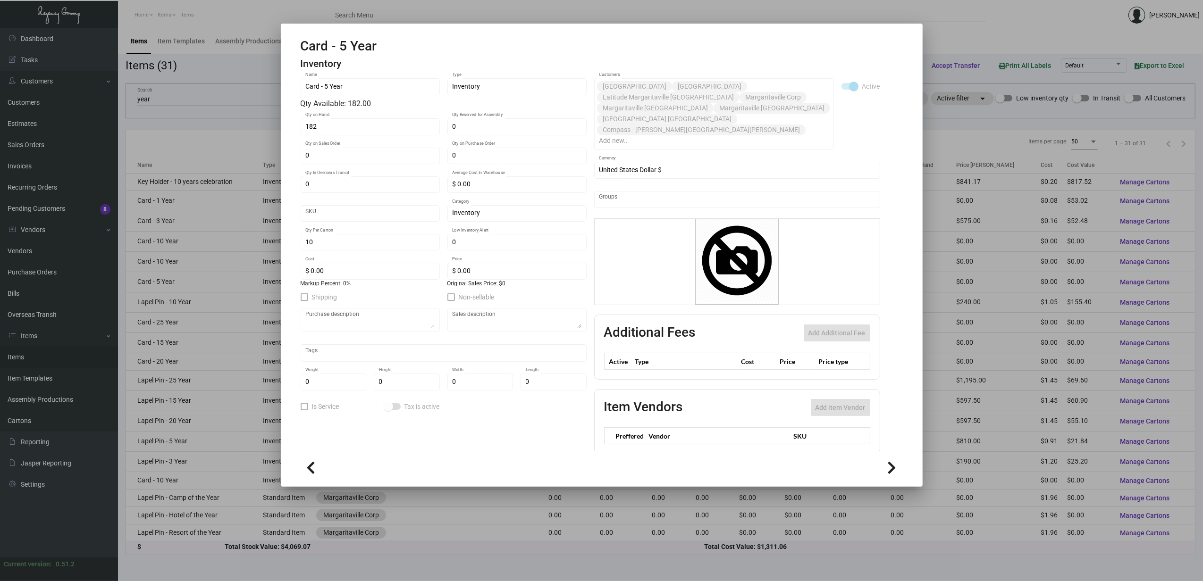
click at [521, 16] on div at bounding box center [601, 290] width 1203 height 581
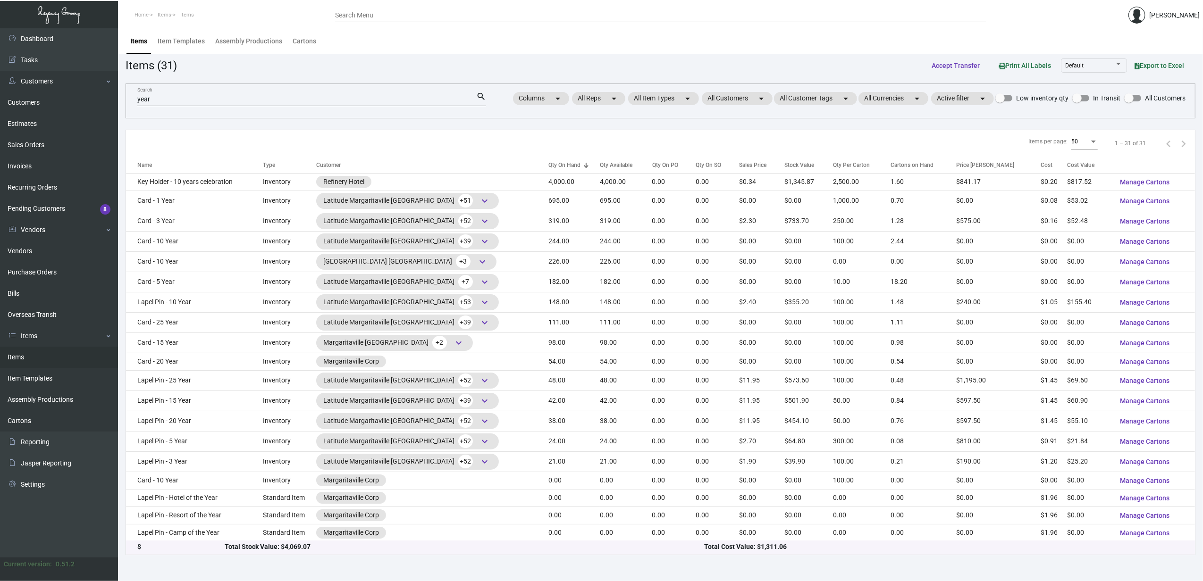
click at [148, 100] on input "year" at bounding box center [306, 100] width 339 height 8
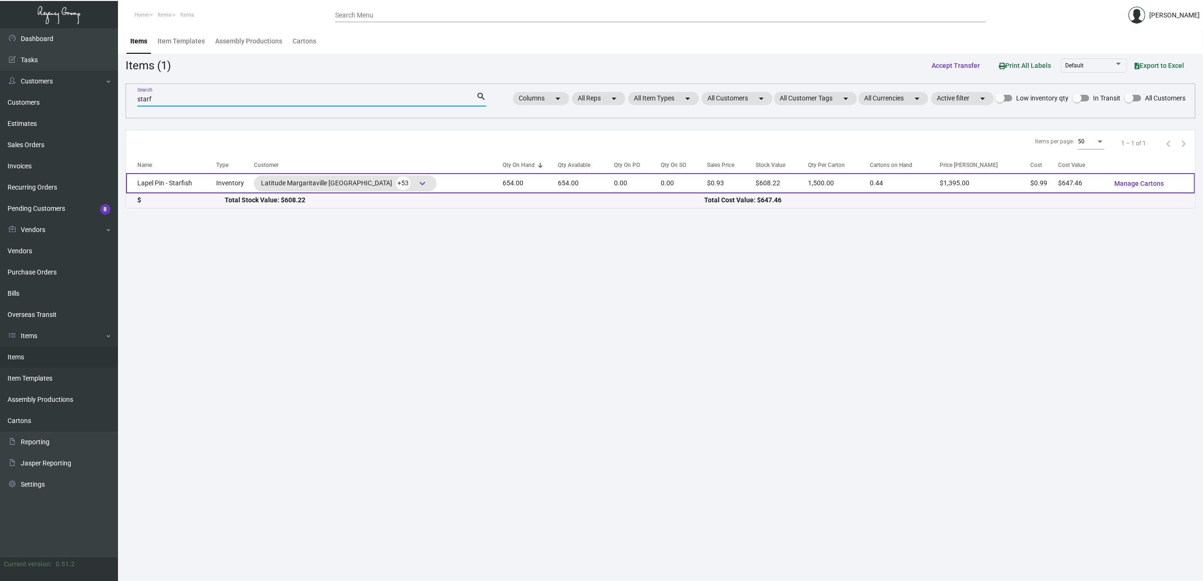
type input "starf"
click at [171, 184] on td "Lapel Pin - Starfish" at bounding box center [171, 183] width 90 height 20
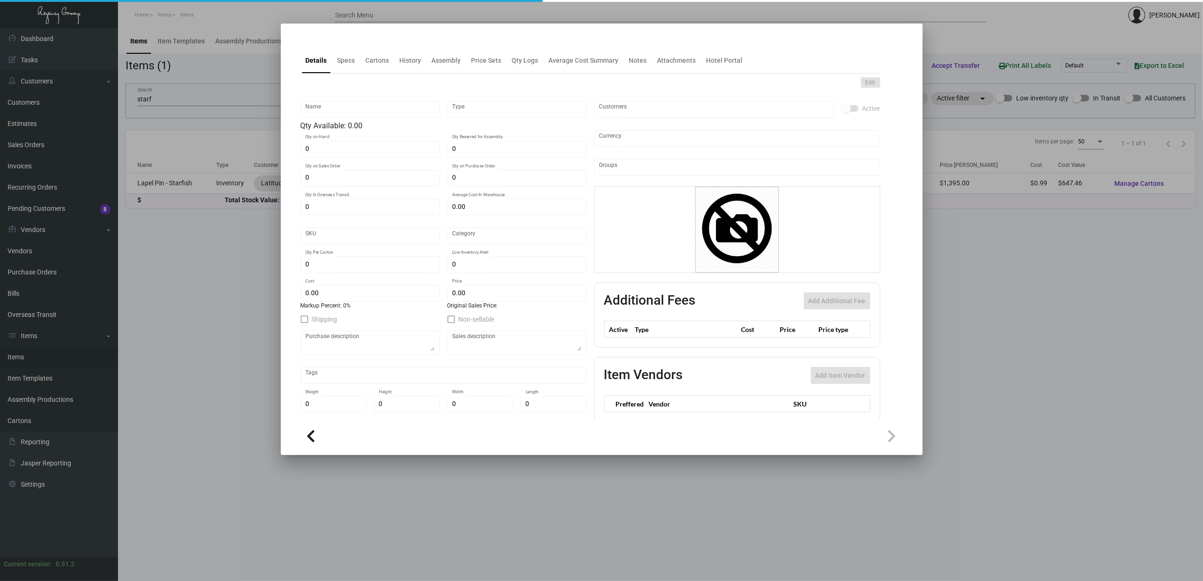
type input "Lapel Pin - Starfish"
type input "Inventory"
type input "654"
type input "$ 66.60"
type input "Standard"
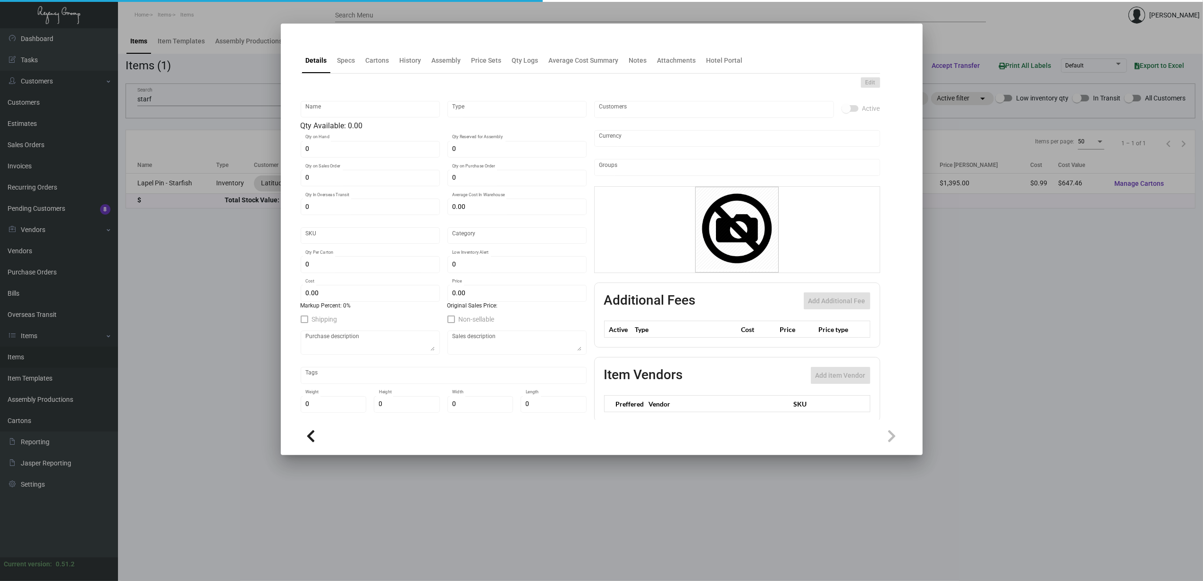
type input "1,500"
type input "500"
type input "$ 0.99"
type input "$ 0.93"
checkbox input "true"
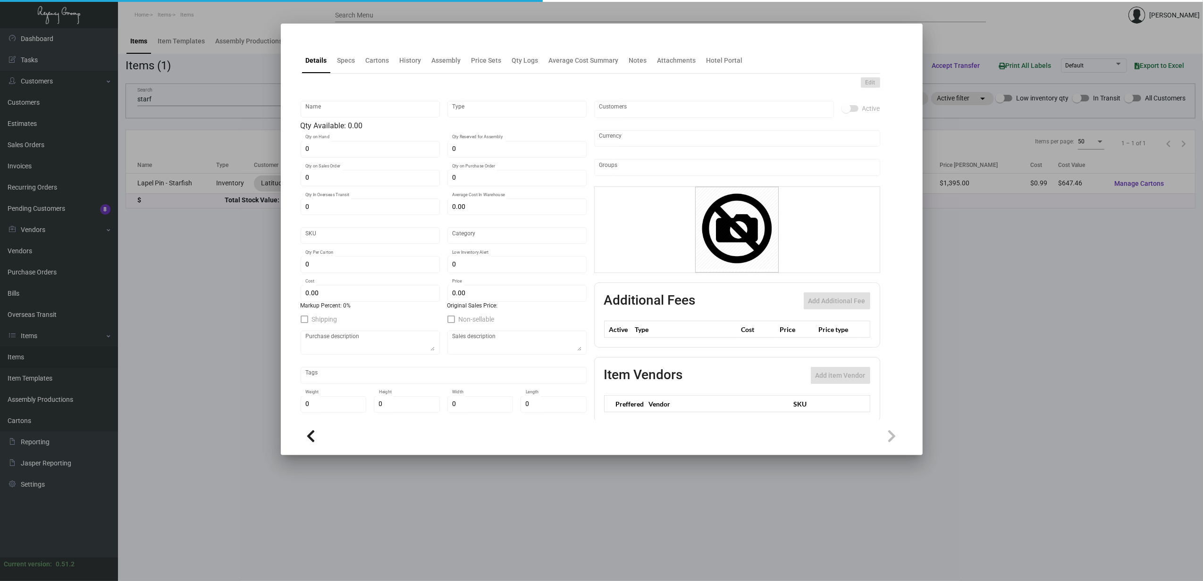
checkbox input "true"
type input "United States Dollar $"
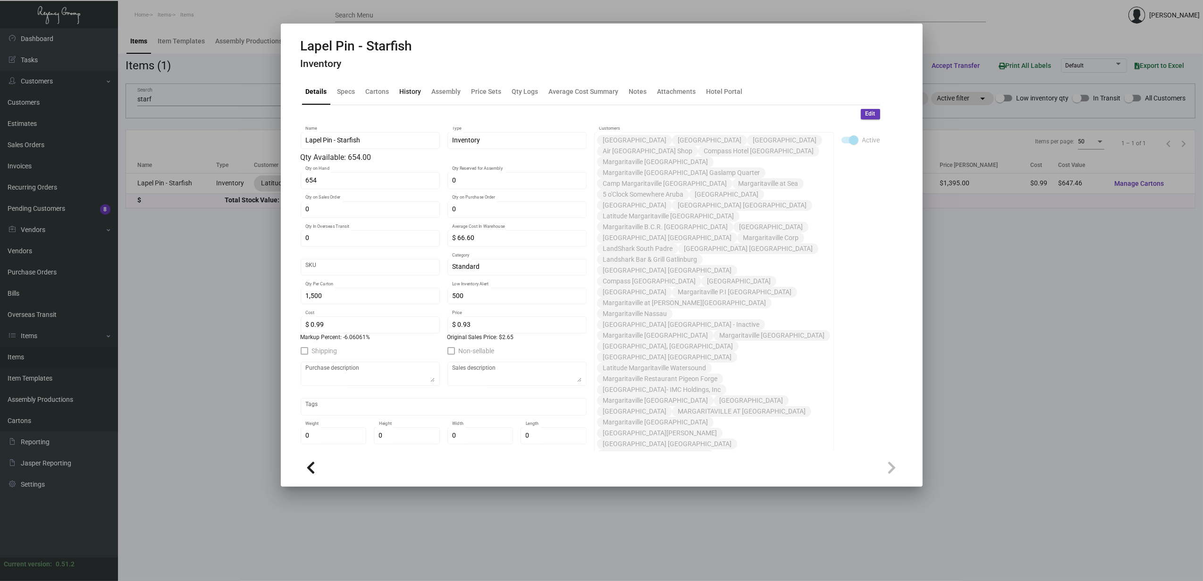
click at [414, 90] on div "History" at bounding box center [411, 92] width 22 height 10
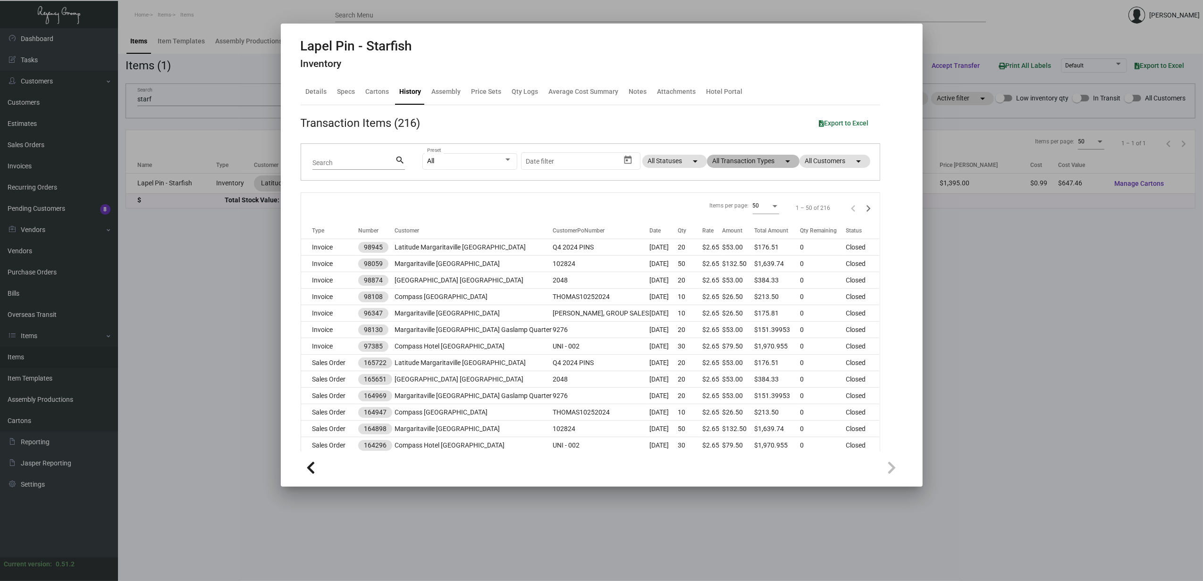
click at [664, 163] on mat-chip "All Transaction Types arrow_drop_down" at bounding box center [753, 161] width 92 height 13
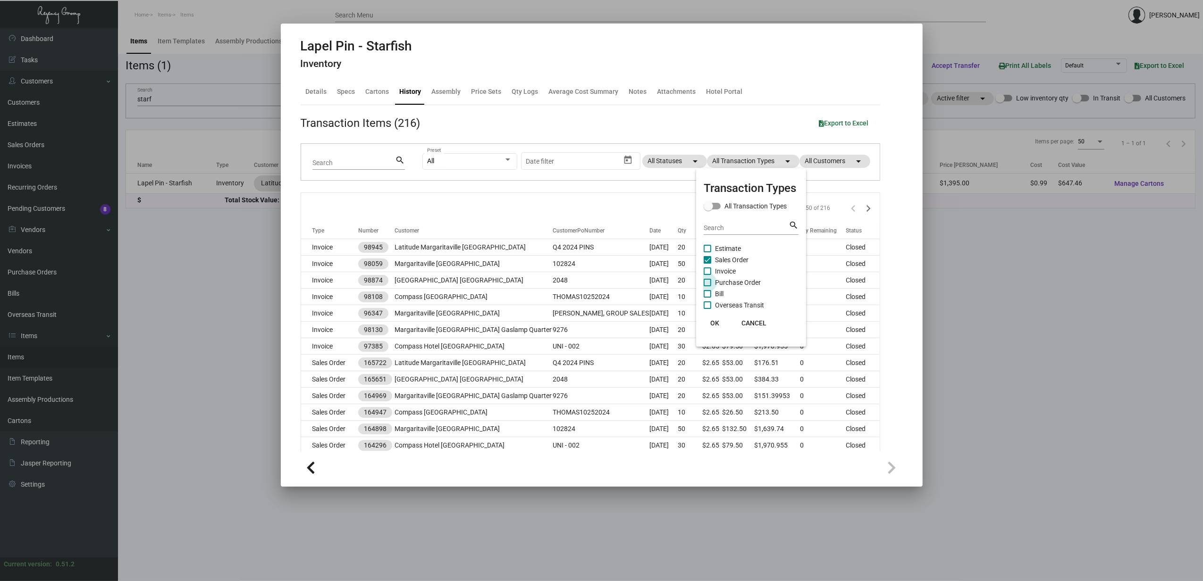
click at [664, 280] on span "Purchase Order" at bounding box center [738, 282] width 46 height 11
click at [664, 286] on input "Purchase Order" at bounding box center [707, 286] width 0 height 0
checkbox input "true"
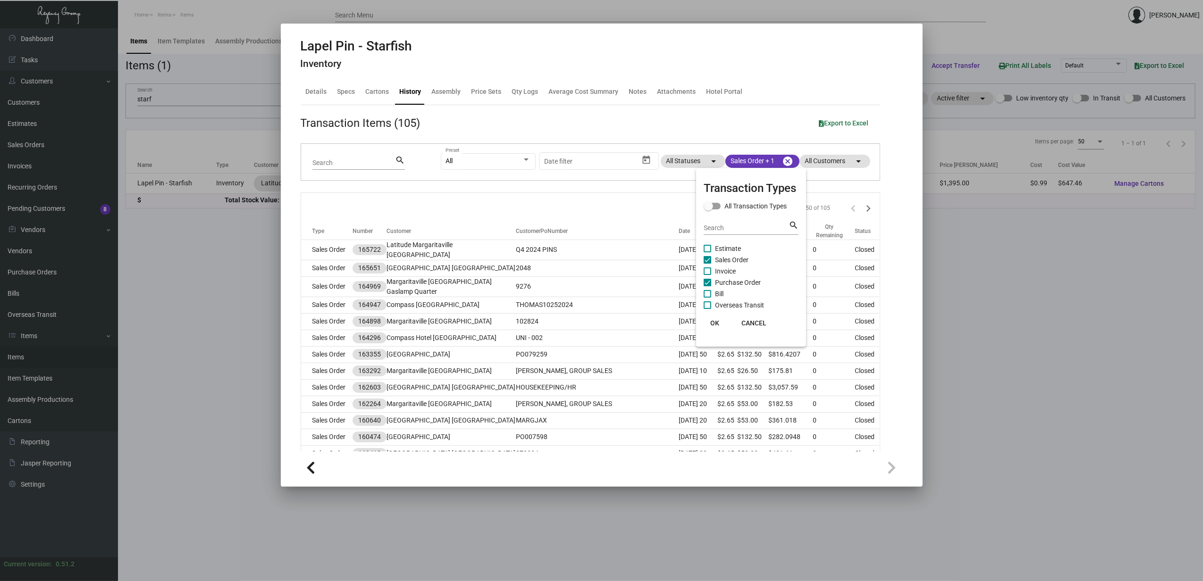
click at [664, 257] on span "Sales Order" at bounding box center [731, 259] width 33 height 11
click at [664, 264] on input "Sales Order" at bounding box center [707, 264] width 0 height 0
checkbox input "false"
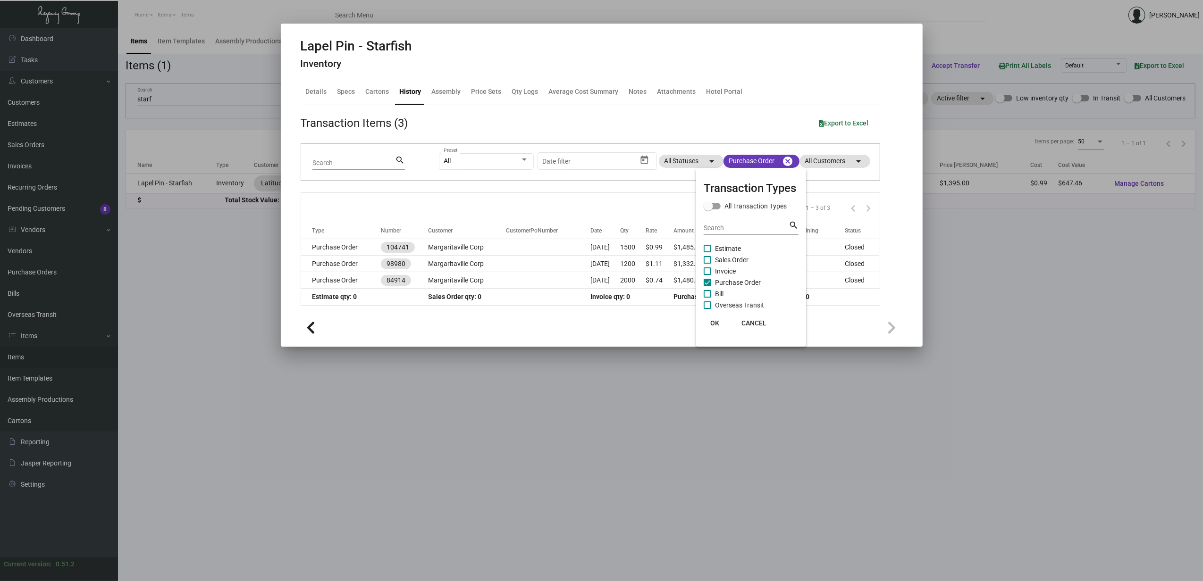
click at [331, 251] on div at bounding box center [601, 290] width 1203 height 581
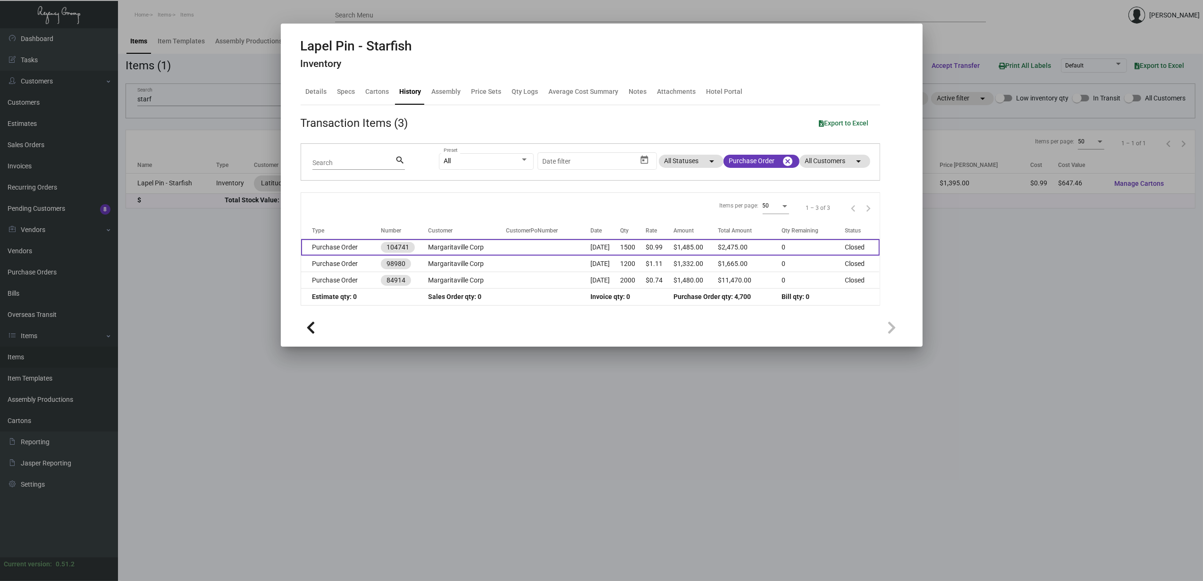
click at [330, 248] on td "Purchase Order" at bounding box center [341, 247] width 80 height 17
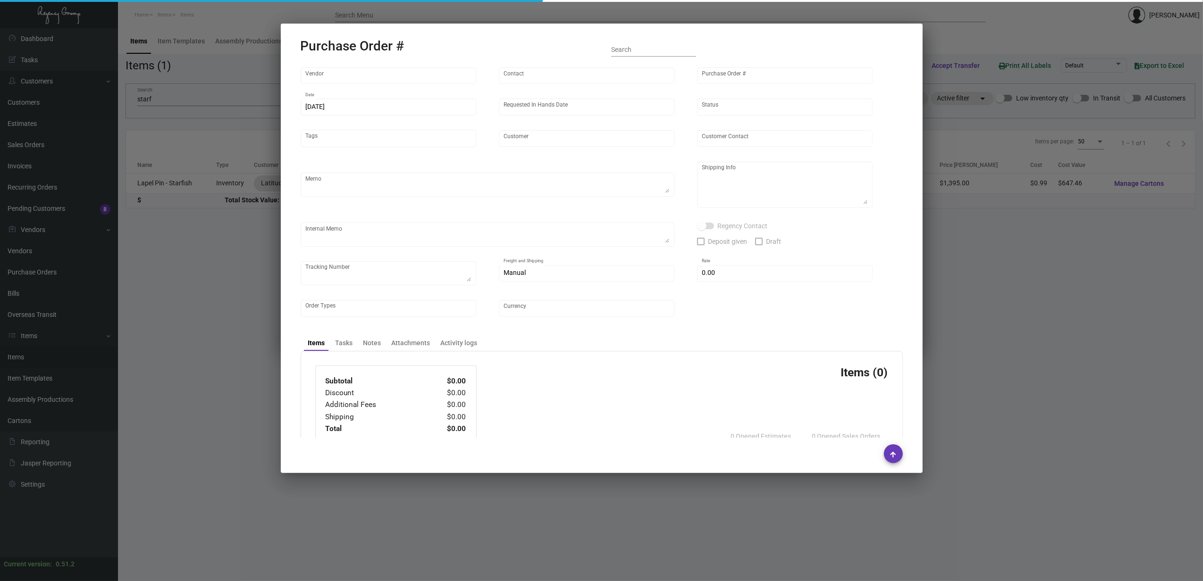
type input "All About Pins"
type input "Order Entry"
type input "104741"
type input "4/12/2024"
type input "5/17/2024"
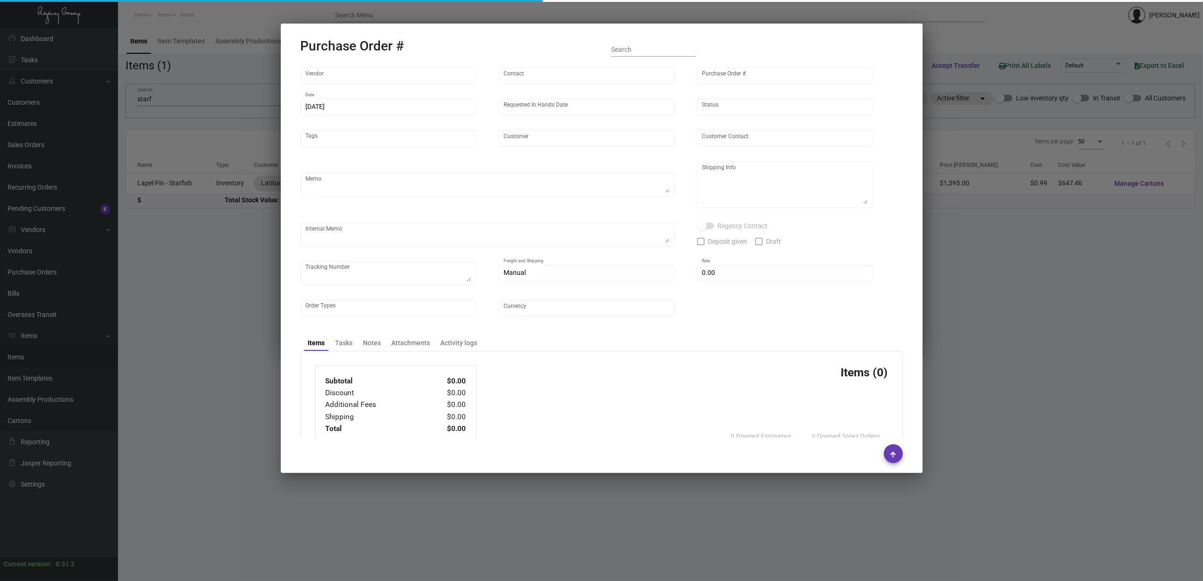
type input "Margaritaville Corp"
type textarea "Pins from previous PO 98980.Please polybag the pins in sets of 10 (as well as i…"
type textarea "Regency Group NJ - Alex Penate 22 Belgrove Dr. Kearny, NJ, 07032 US"
checkbox input "true"
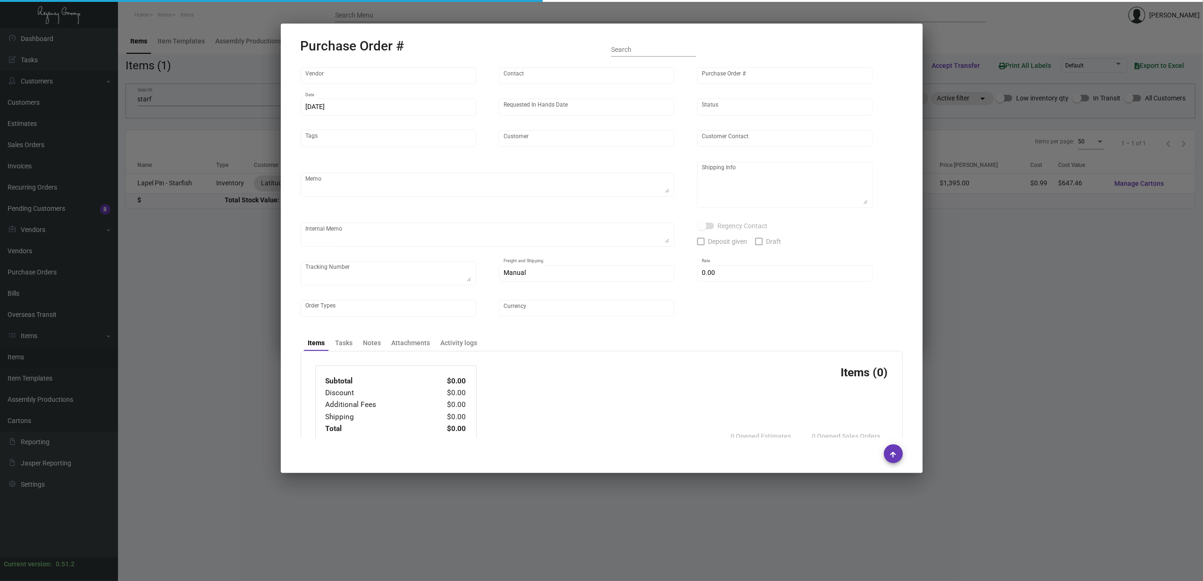
type input "$ 0.00"
type input "United States Dollar $"
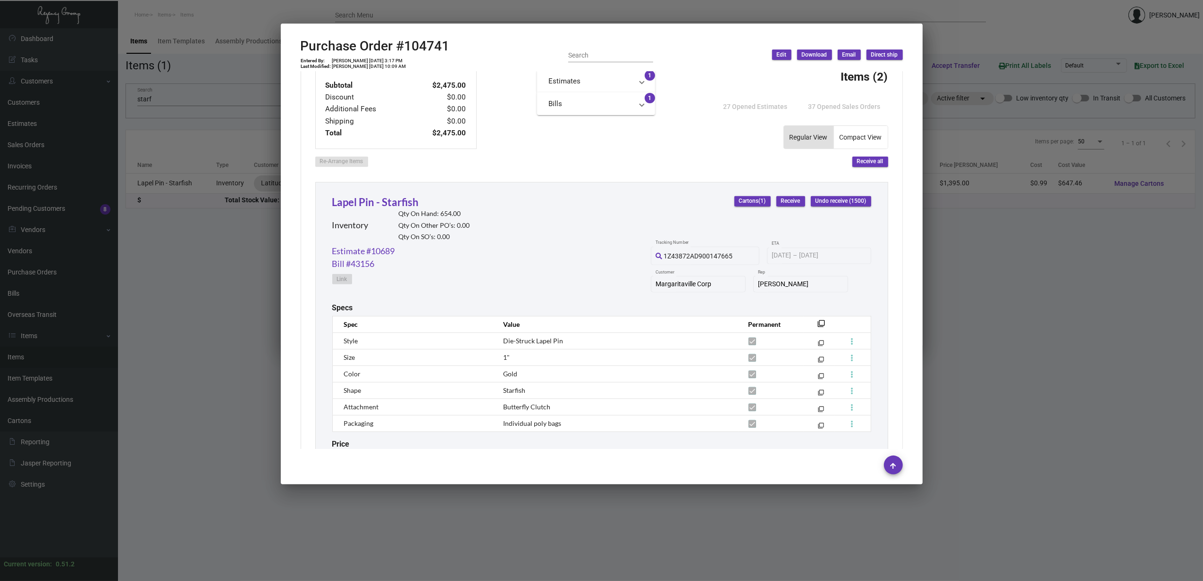
scroll to position [377, 0]
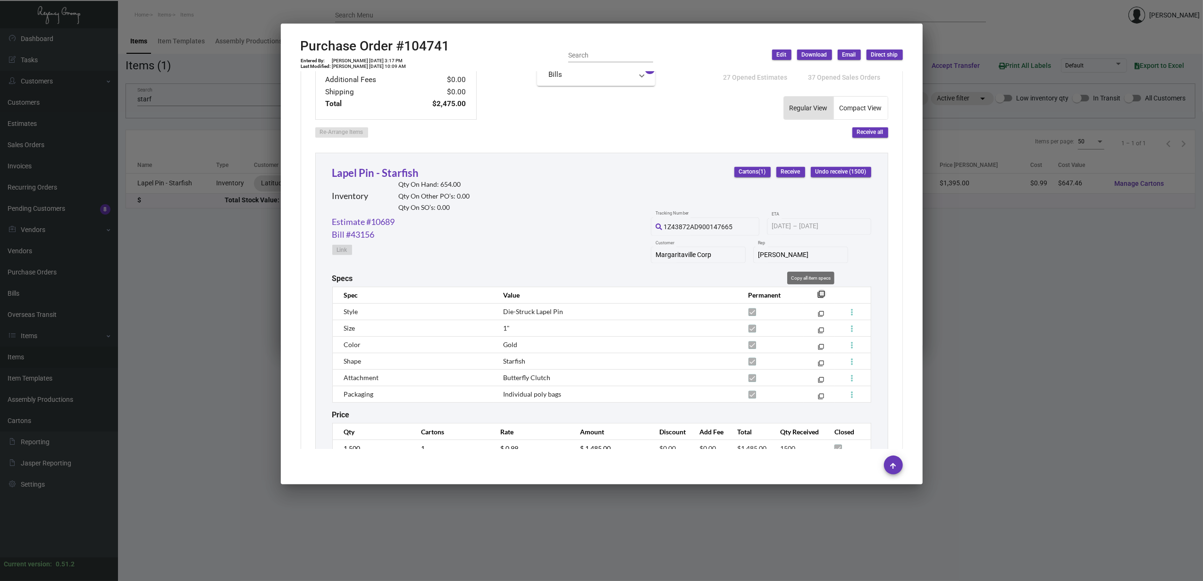
click at [664, 294] on mat-icon "filter_none" at bounding box center [822, 297] width 8 height 8
click at [427, 12] on div at bounding box center [601, 290] width 1203 height 581
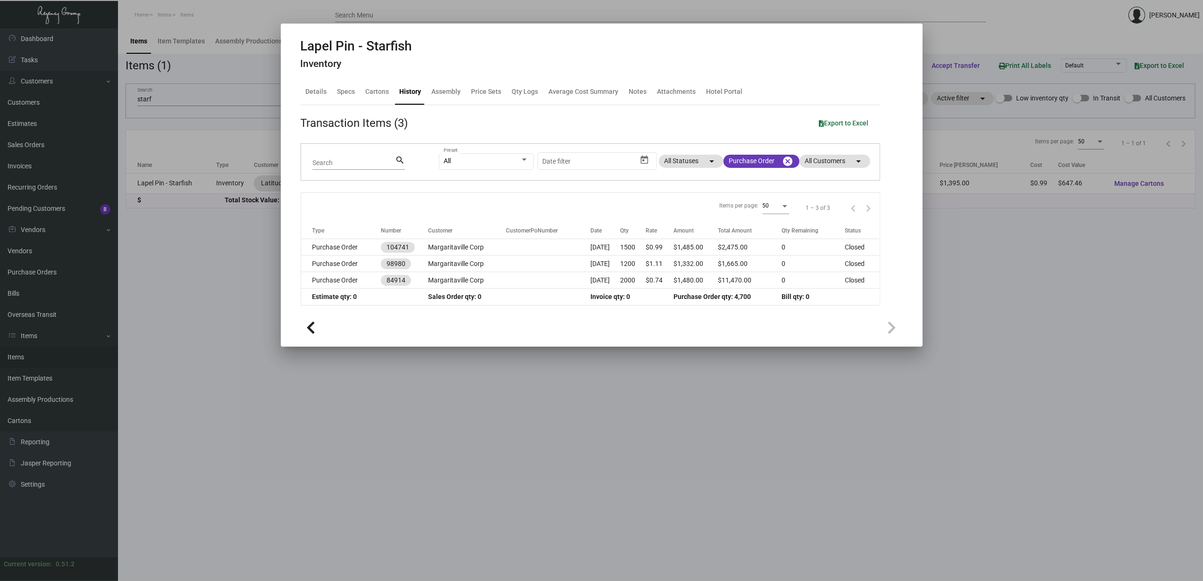
click at [384, 50] on h2 "Lapel Pin - Starfish" at bounding box center [357, 46] width 112 height 16
copy h2 "Lapel Pin - Starfish"
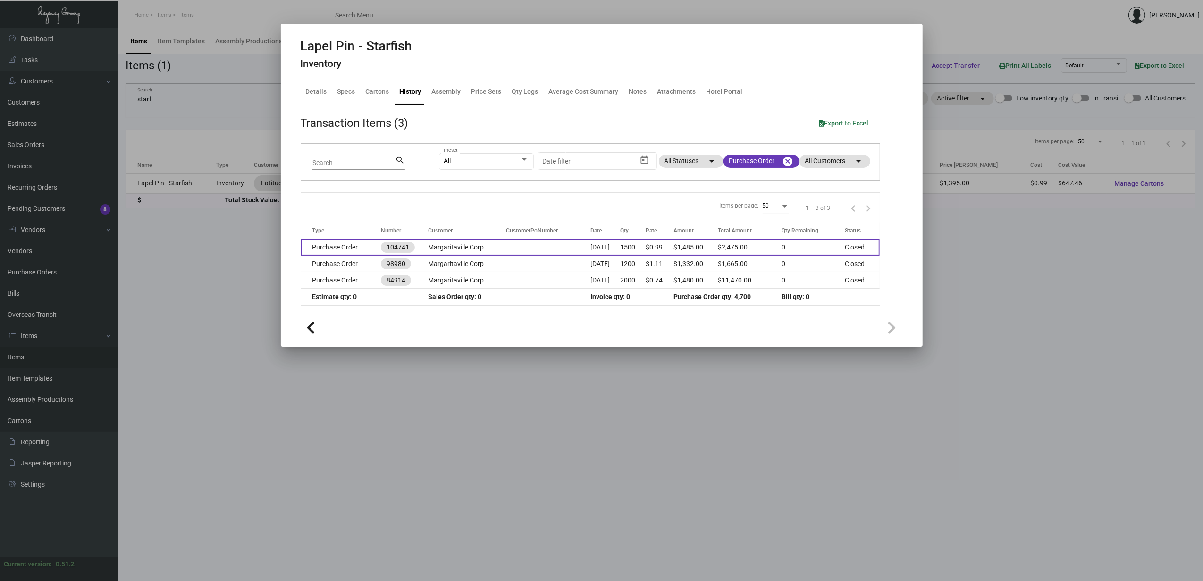
click at [325, 253] on td "Purchase Order" at bounding box center [341, 247] width 80 height 17
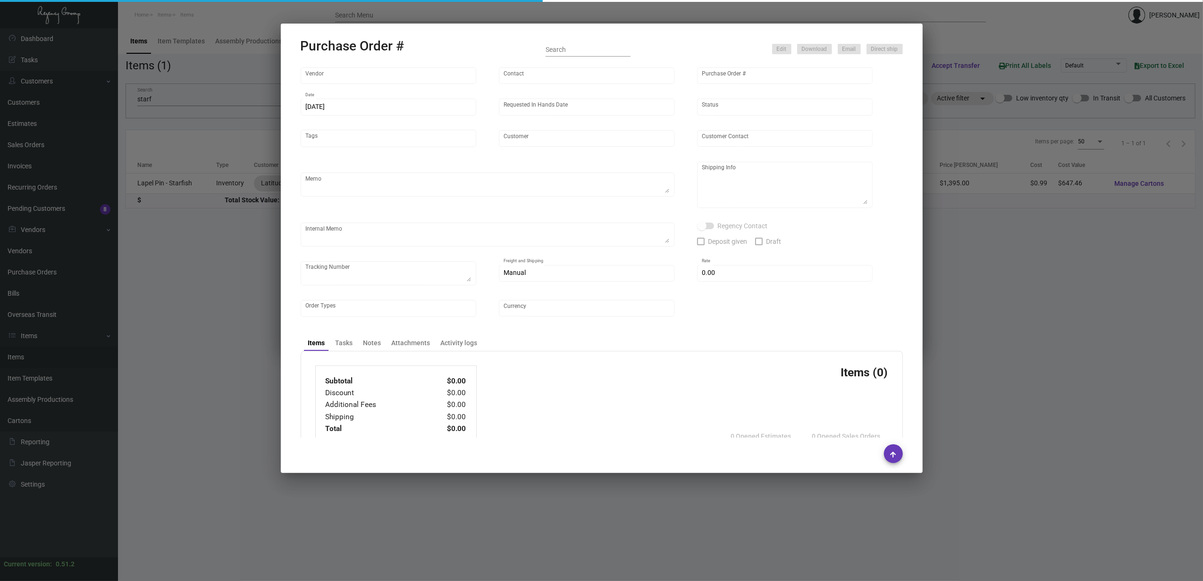
type input "All About Pins"
type input "Order Entry"
type input "104741"
type input "4/12/2024"
type input "5/17/2024"
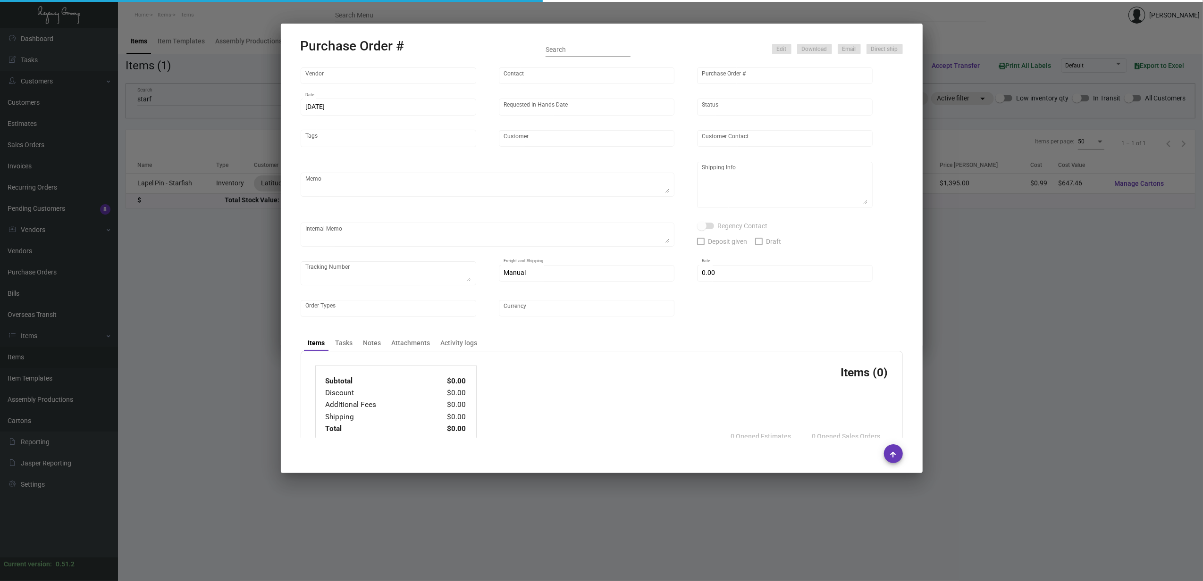
type input "Margaritaville Corp"
type textarea "Pins from previous PO 98980.Please polybag the pins in sets of 10 (as well as i…"
type textarea "Regency Group NJ - Alex Penate 22 Belgrove Dr. Kearny, NJ, 07032 US"
checkbox input "true"
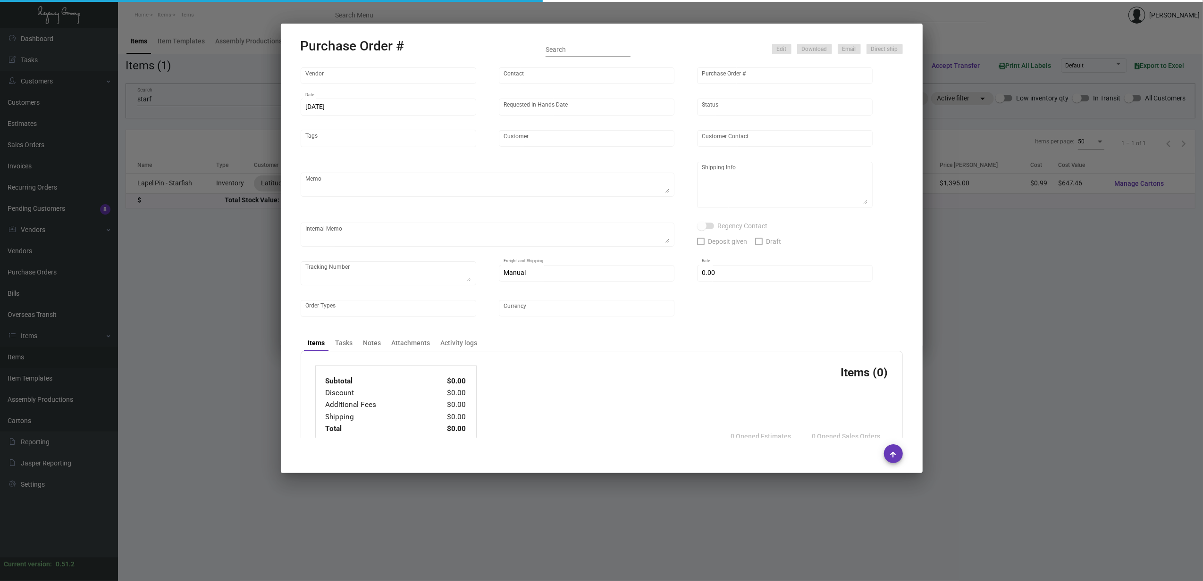
type input "$ 0.00"
type input "United States Dollar $"
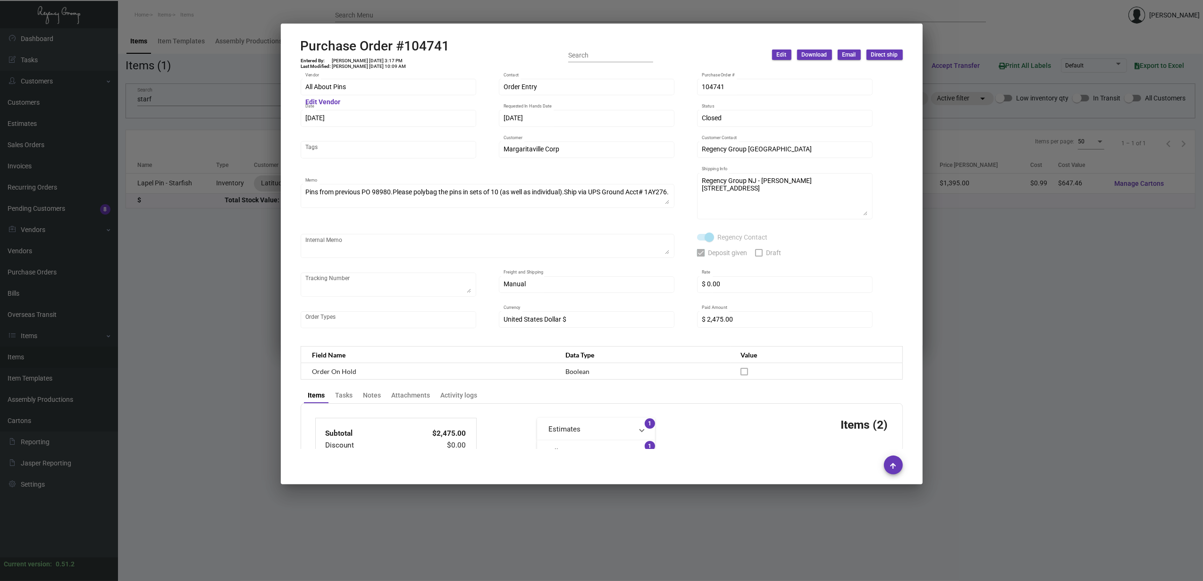
click at [386, 44] on h2 "Purchase Order #104741" at bounding box center [375, 46] width 149 height 16
copy h2 "Order"
click at [370, 59] on td "Cristal Tineo 4/12/24, 3:17 PM" at bounding box center [369, 61] width 75 height 6
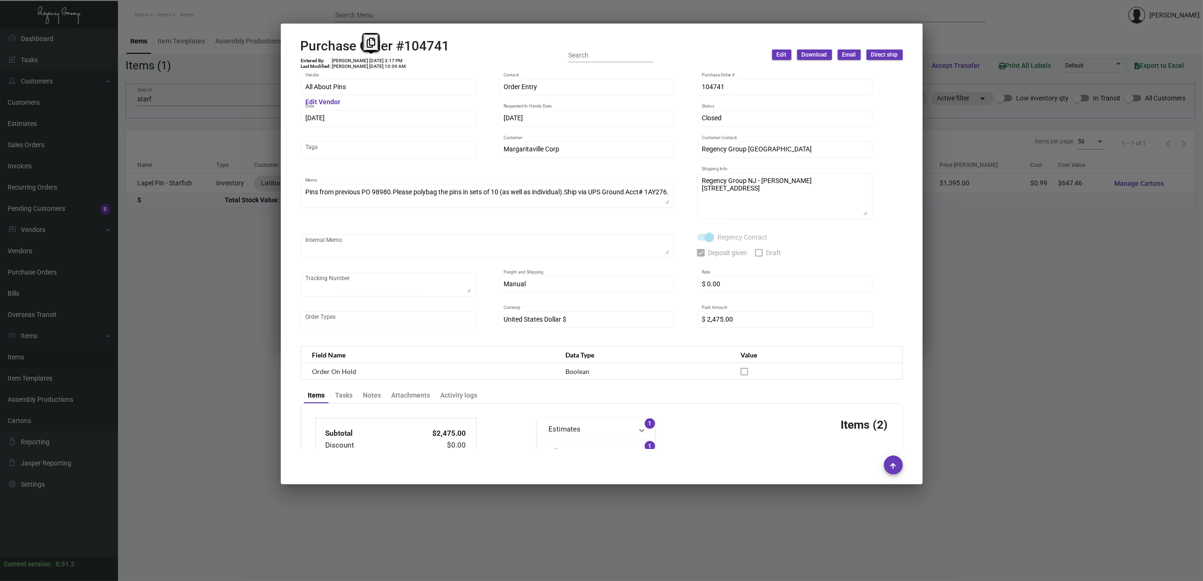
click at [370, 59] on td "Cristal Tineo 4/12/24, 3:17 PM" at bounding box center [369, 61] width 75 height 6
copy td "Cristal Tineo 4/12/24, 3:17 PM"
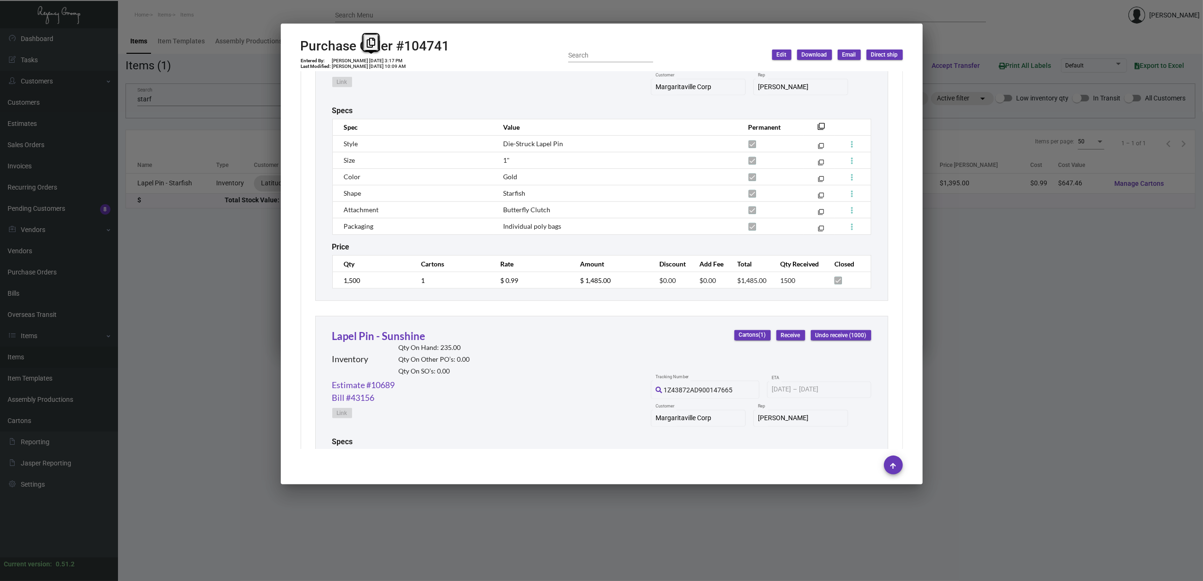
scroll to position [563, 0]
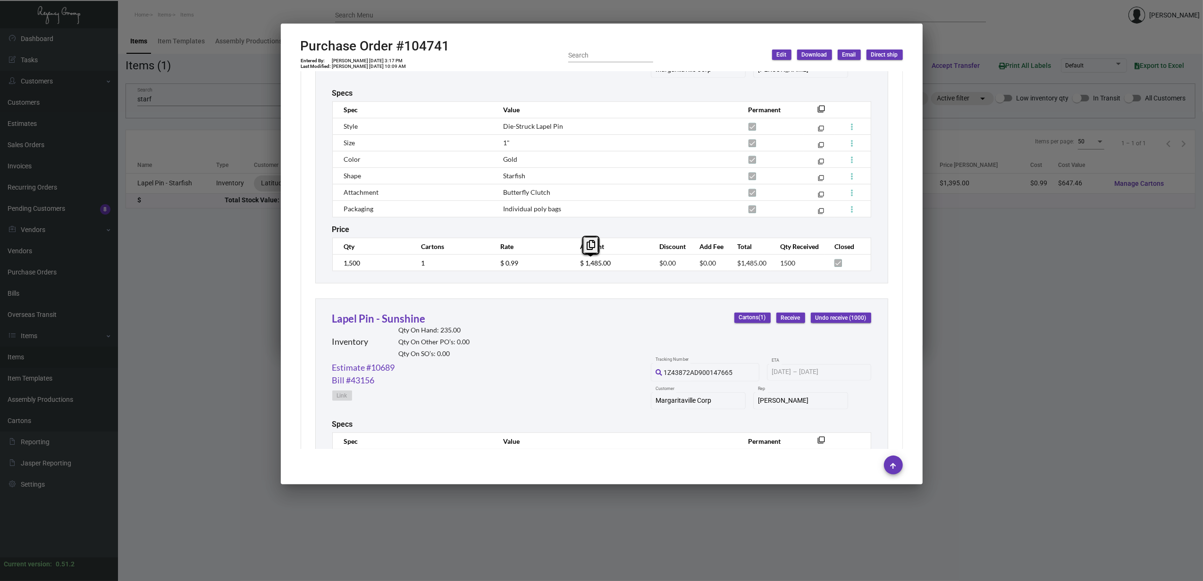
click at [664, 316] on div at bounding box center [601, 290] width 1203 height 581
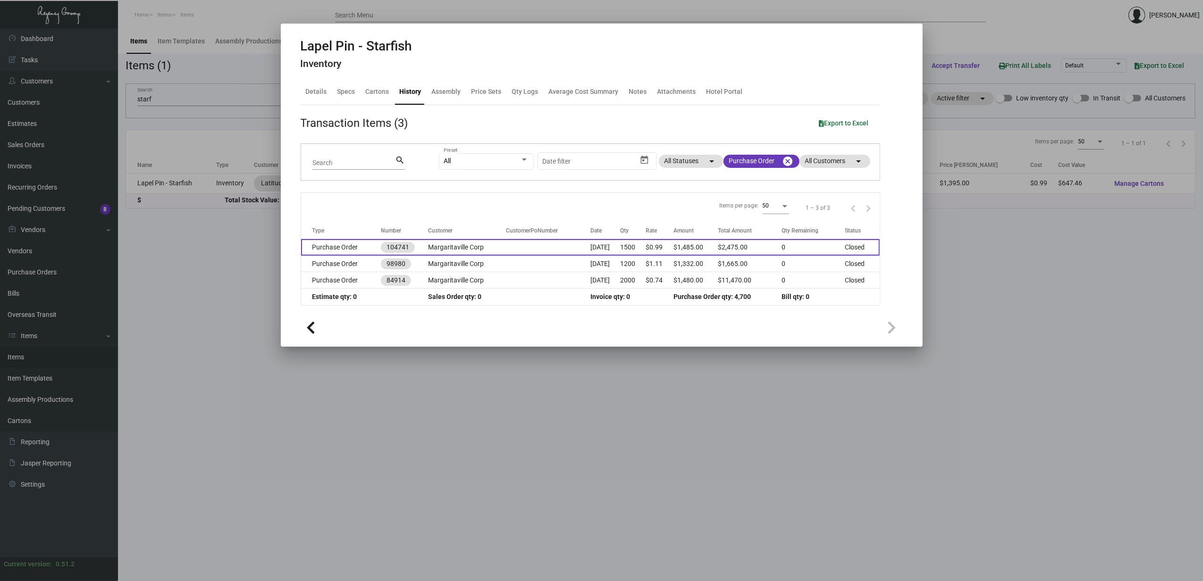
click at [356, 248] on td "Purchase Order" at bounding box center [341, 247] width 80 height 17
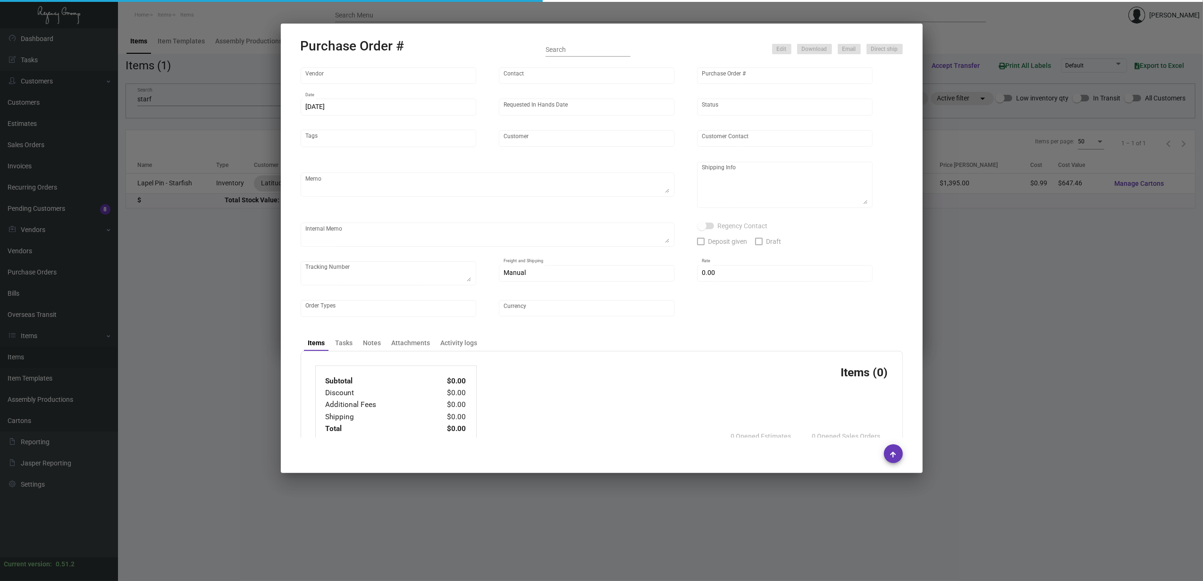
type input "All About Pins"
type input "Order Entry"
type input "104741"
type input "4/12/2024"
type input "5/17/2024"
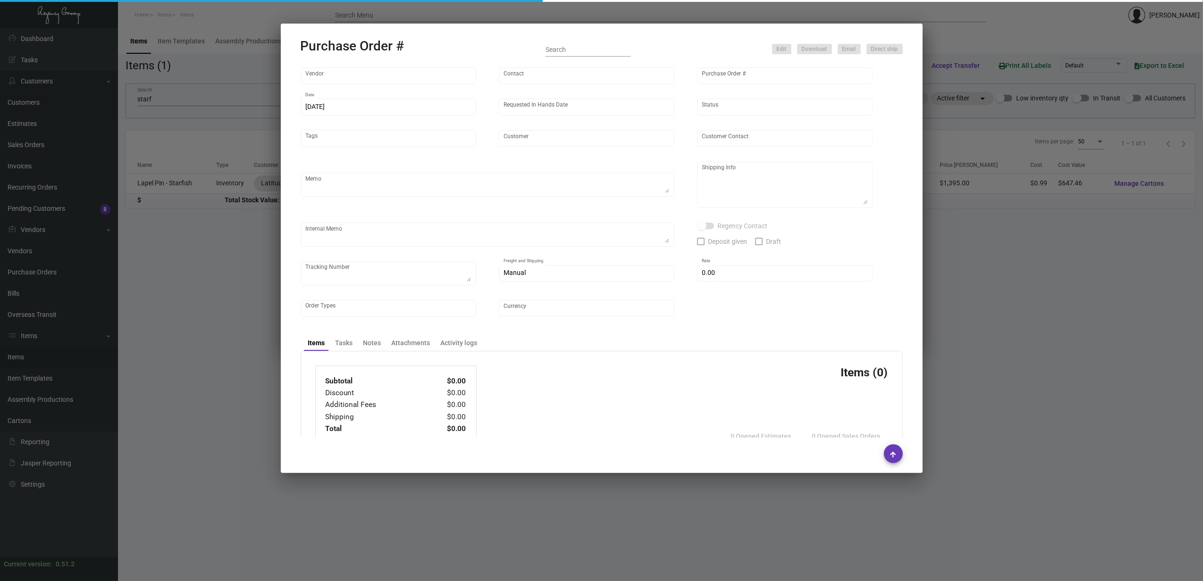
type input "Margaritaville Corp"
type textarea "Pins from previous PO 98980.Please polybag the pins in sets of 10 (as well as i…"
type textarea "Regency Group NJ - Alex Penate 22 Belgrove Dr. Kearny, NJ, 07032 US"
checkbox input "true"
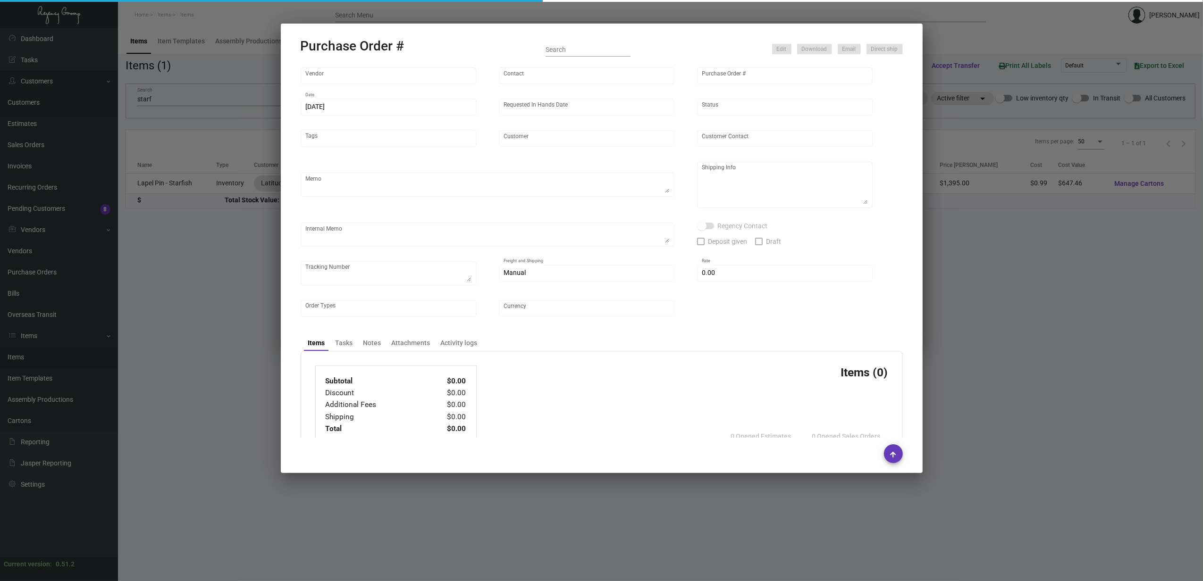
type input "$ 0.00"
type input "United States Dollar $"
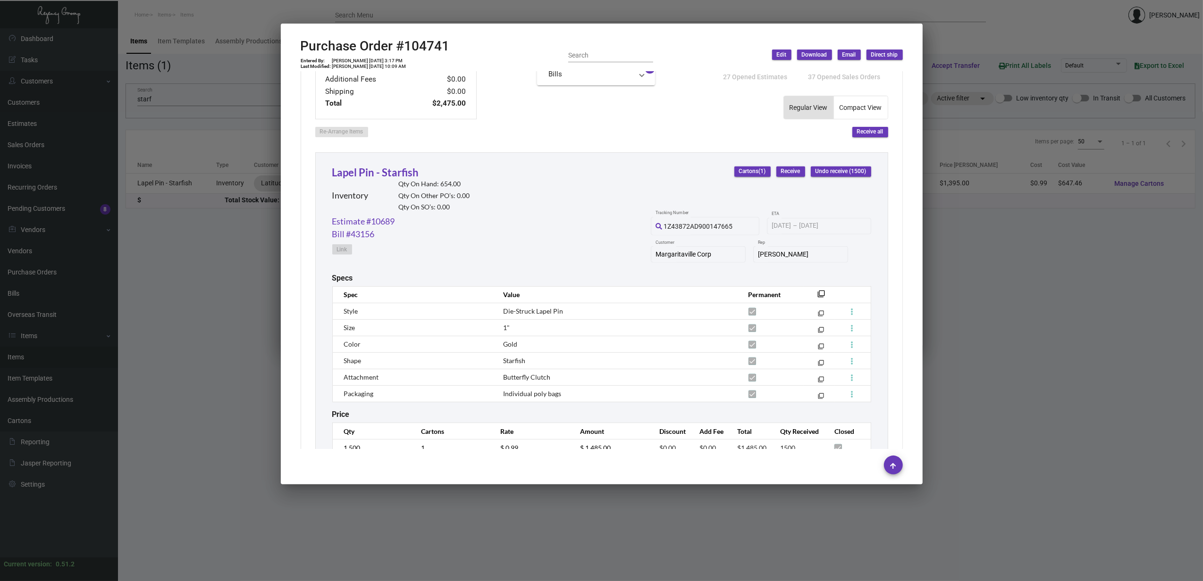
scroll to position [440, 0]
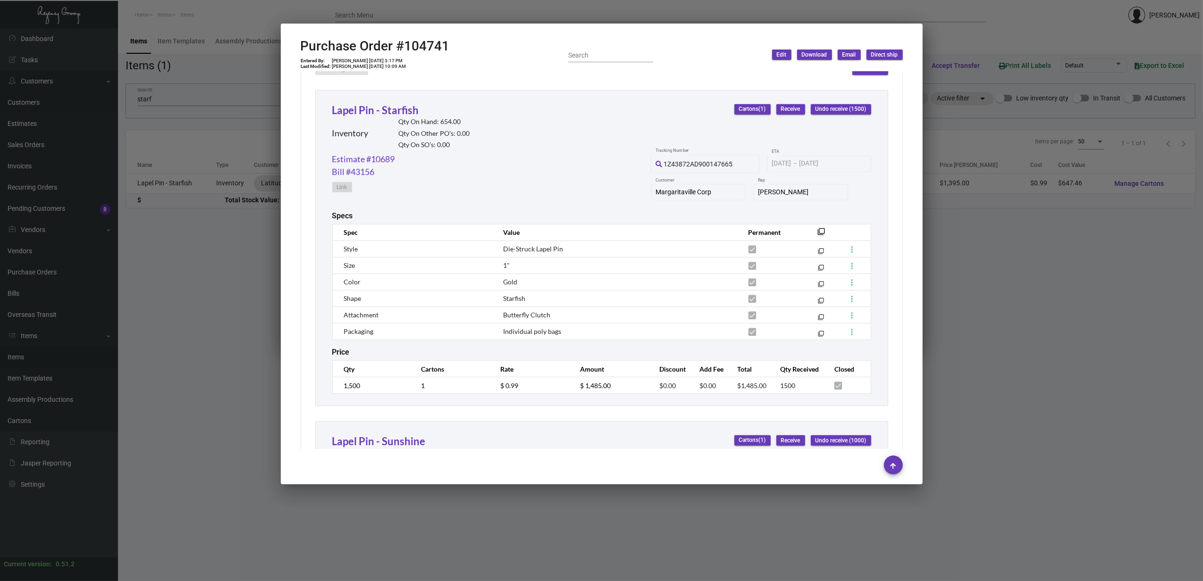
click at [664, 314] on div at bounding box center [601, 290] width 1203 height 581
